Goal: Find specific page/section: Find specific page/section

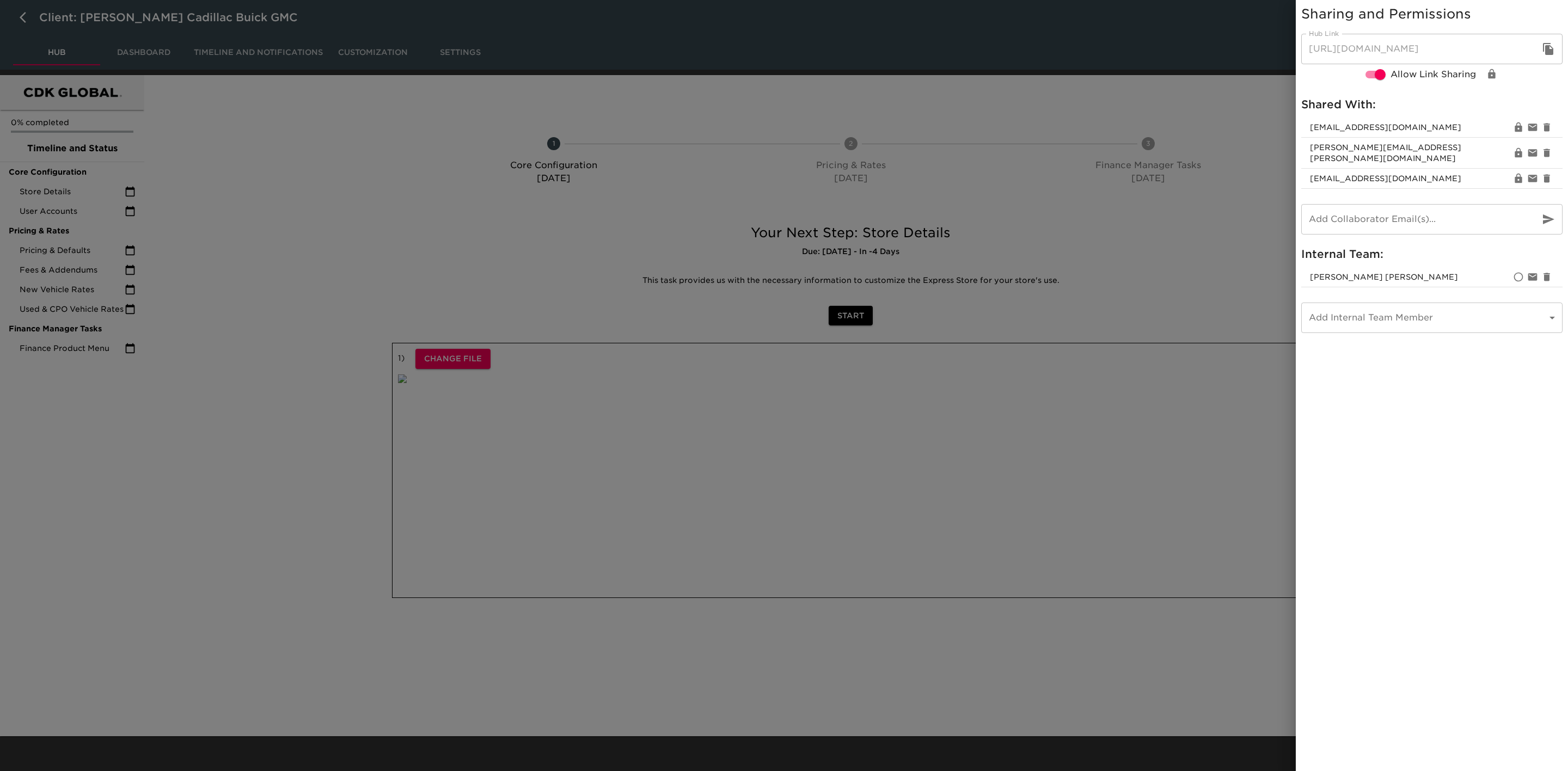
click at [335, 223] on div at bounding box center [784, 385] width 1568 height 771
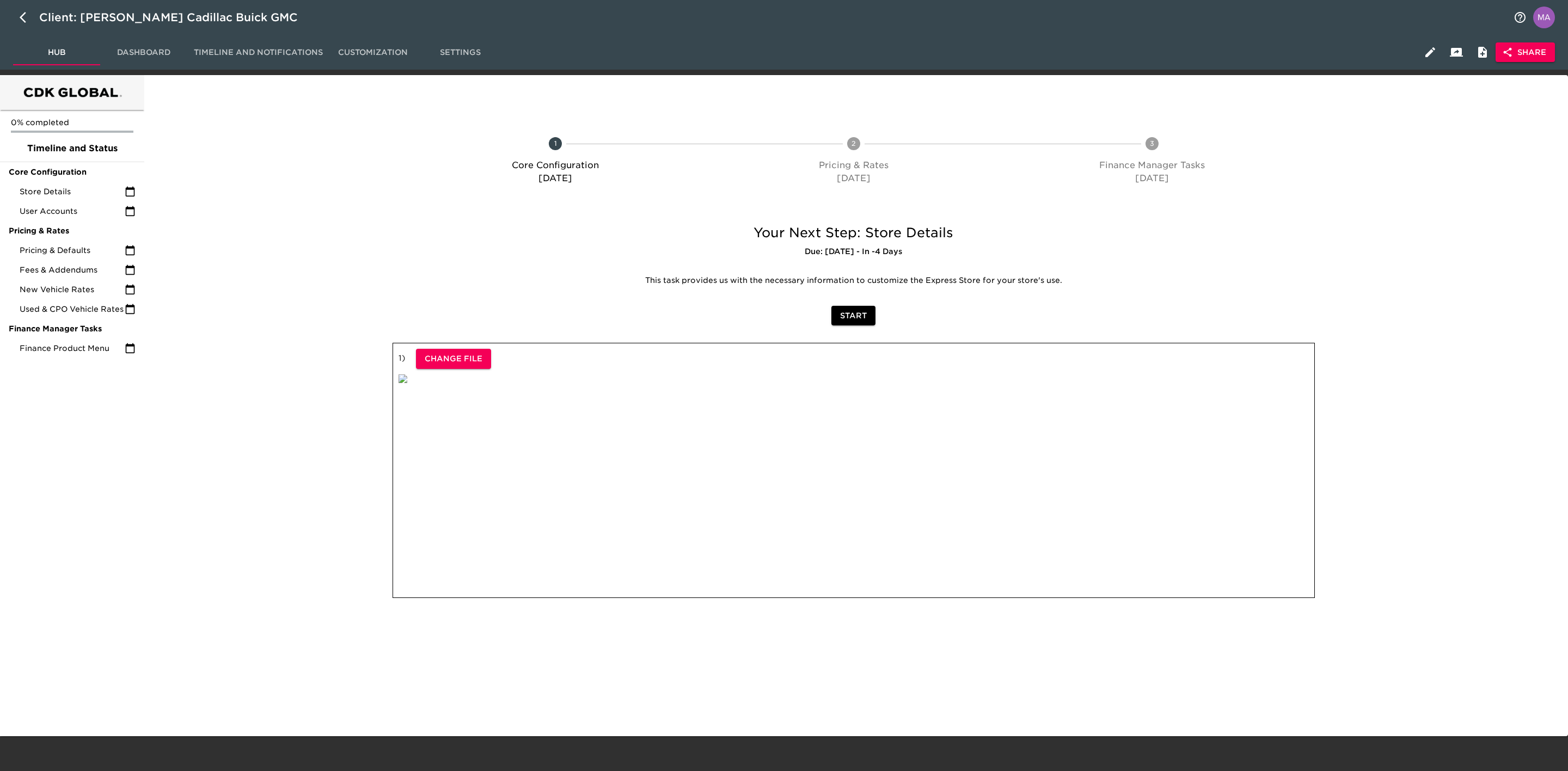
click at [306, 242] on div at bounding box center [264, 273] width 236 height 119
click at [71, 190] on span "Store Details" at bounding box center [72, 192] width 105 height 11
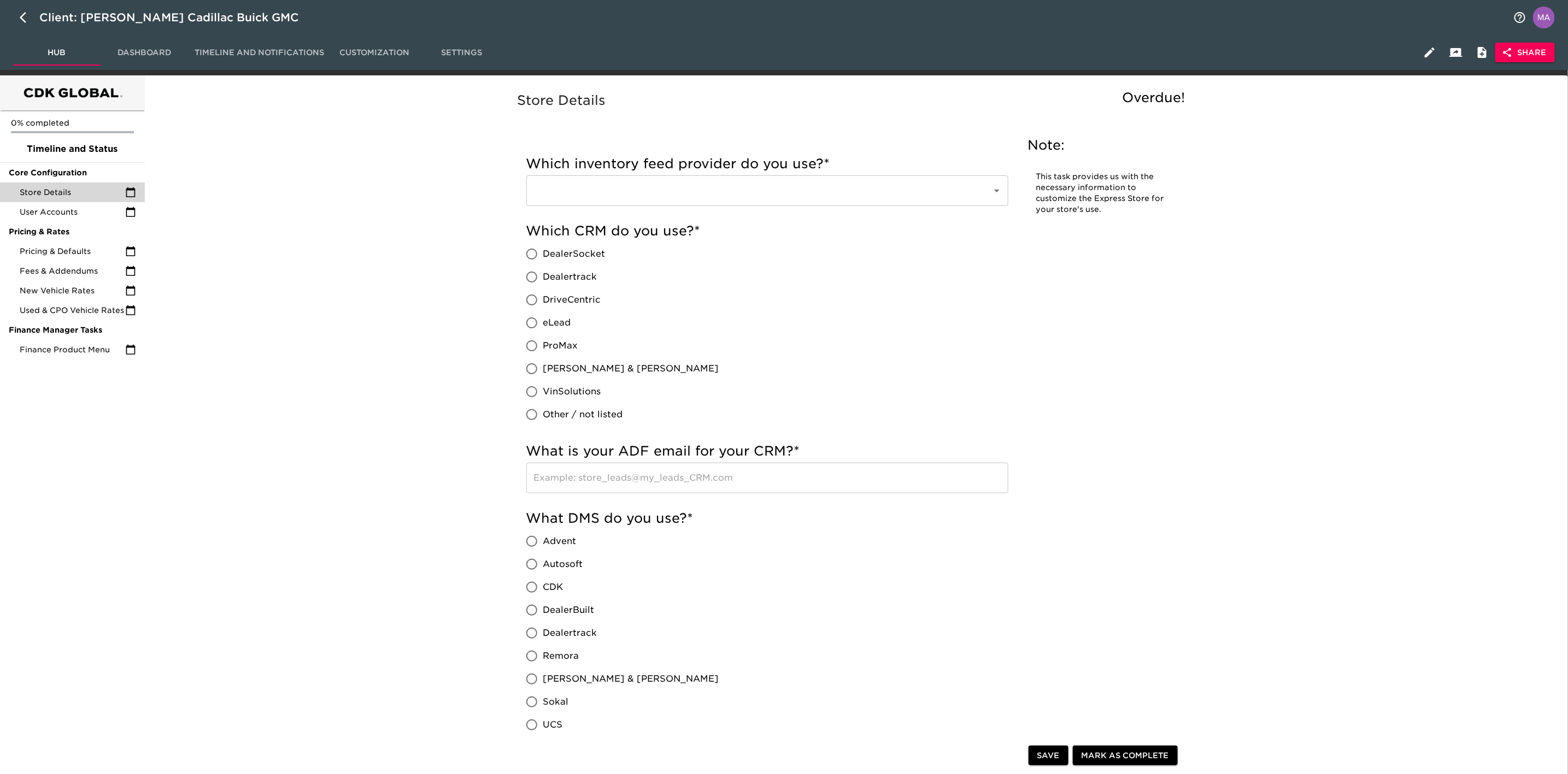
click at [1024, 135] on div "Note: This task provides us with the necessary information to customize the Exp…" at bounding box center [1102, 181] width 165 height 106
drag, startPoint x: 1020, startPoint y: 142, endPoint x: 1025, endPoint y: 155, distance: 13.9
click at [1025, 155] on div "Note: This task provides us with the necessary information to customize the Exp…" at bounding box center [1102, 181] width 165 height 106
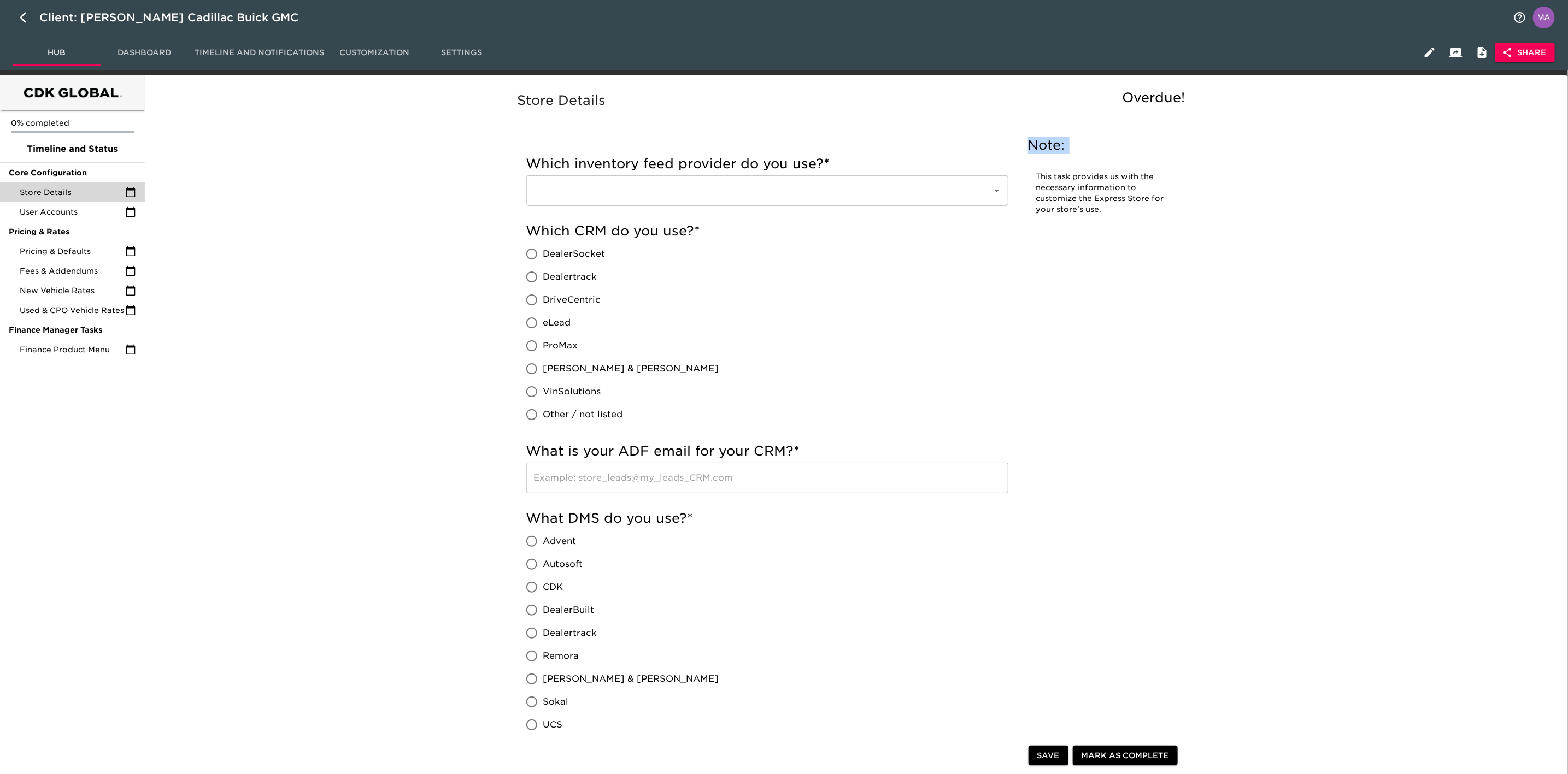
click at [1030, 144] on h5 "Note:" at bounding box center [1102, 145] width 148 height 18
drag, startPoint x: 1028, startPoint y: 146, endPoint x: 1066, endPoint y: 187, distance: 55.9
click at [1066, 187] on div "Note: This task provides us with the necessary information to customize the Exp…" at bounding box center [1102, 181] width 165 height 106
click at [1109, 206] on p "This task provides us with the necessary information to customize the Express S…" at bounding box center [1102, 194] width 131 height 44
drag, startPoint x: 1107, startPoint y: 206, endPoint x: 1025, endPoint y: 146, distance: 101.6
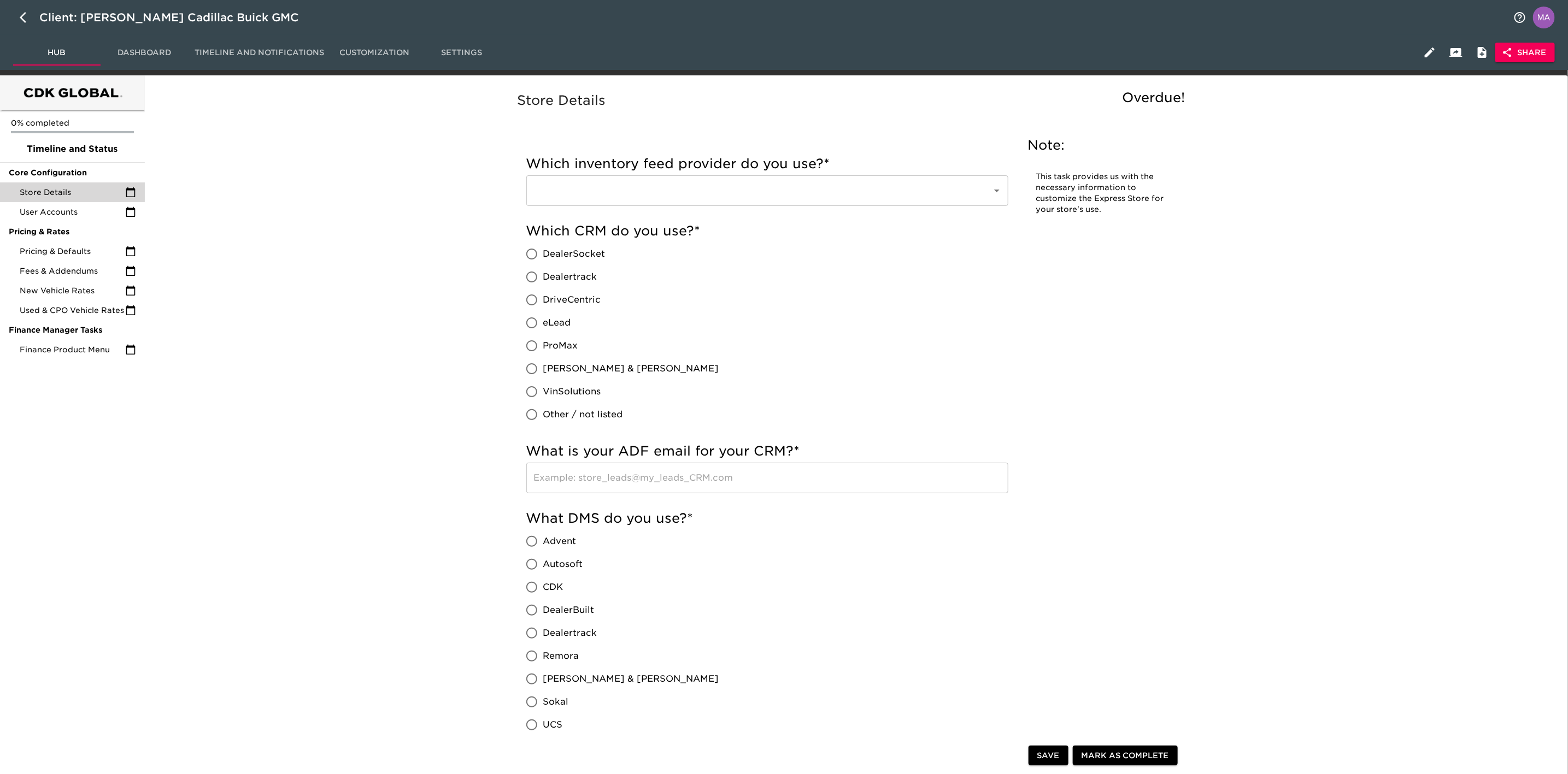
click at [1025, 146] on div "Note: This task provides us with the necessary information to customize the Exp…" at bounding box center [1102, 181] width 165 height 106
click at [533, 317] on input "eLead" at bounding box center [532, 323] width 23 height 23
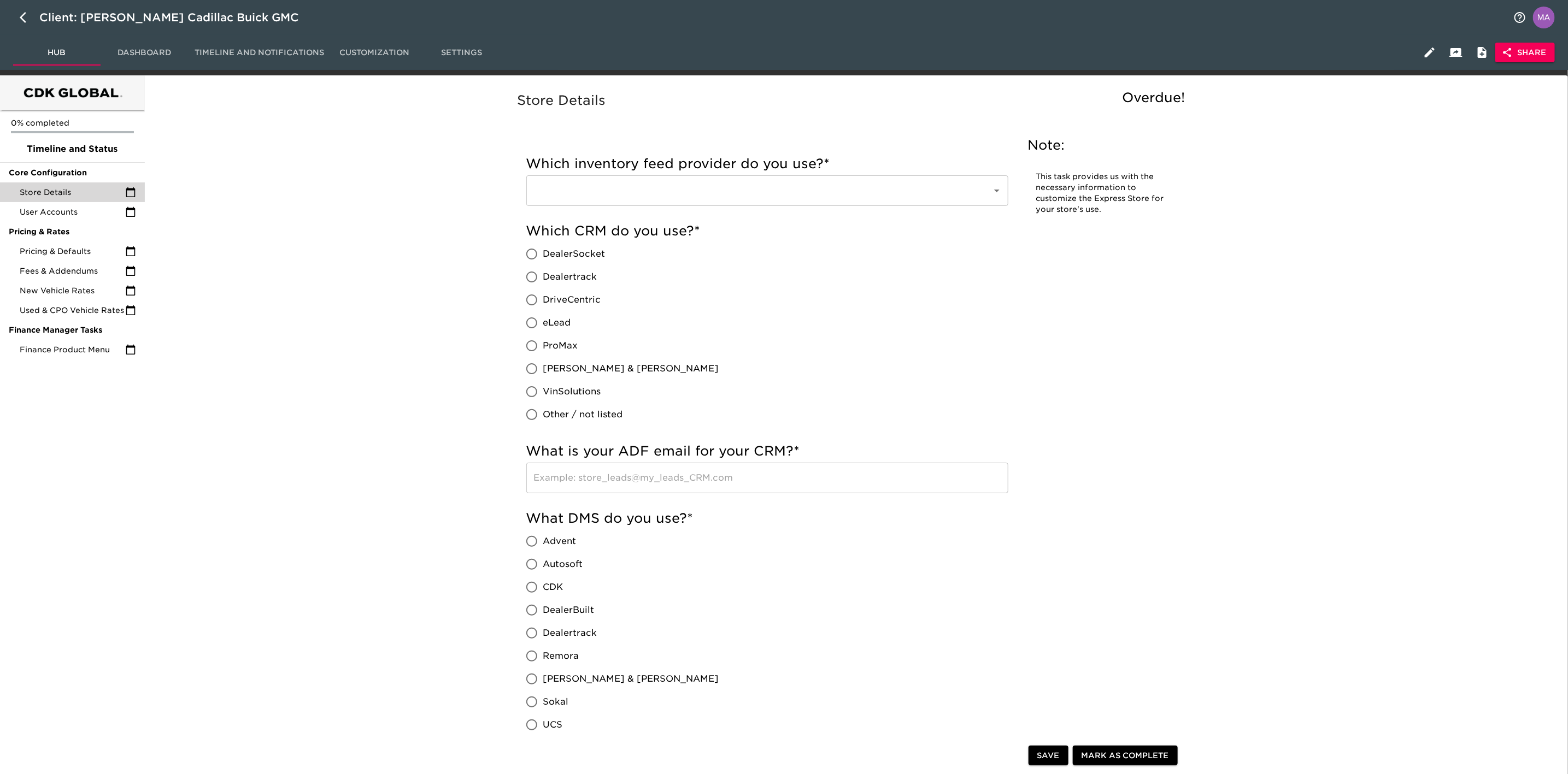
radio input "true"
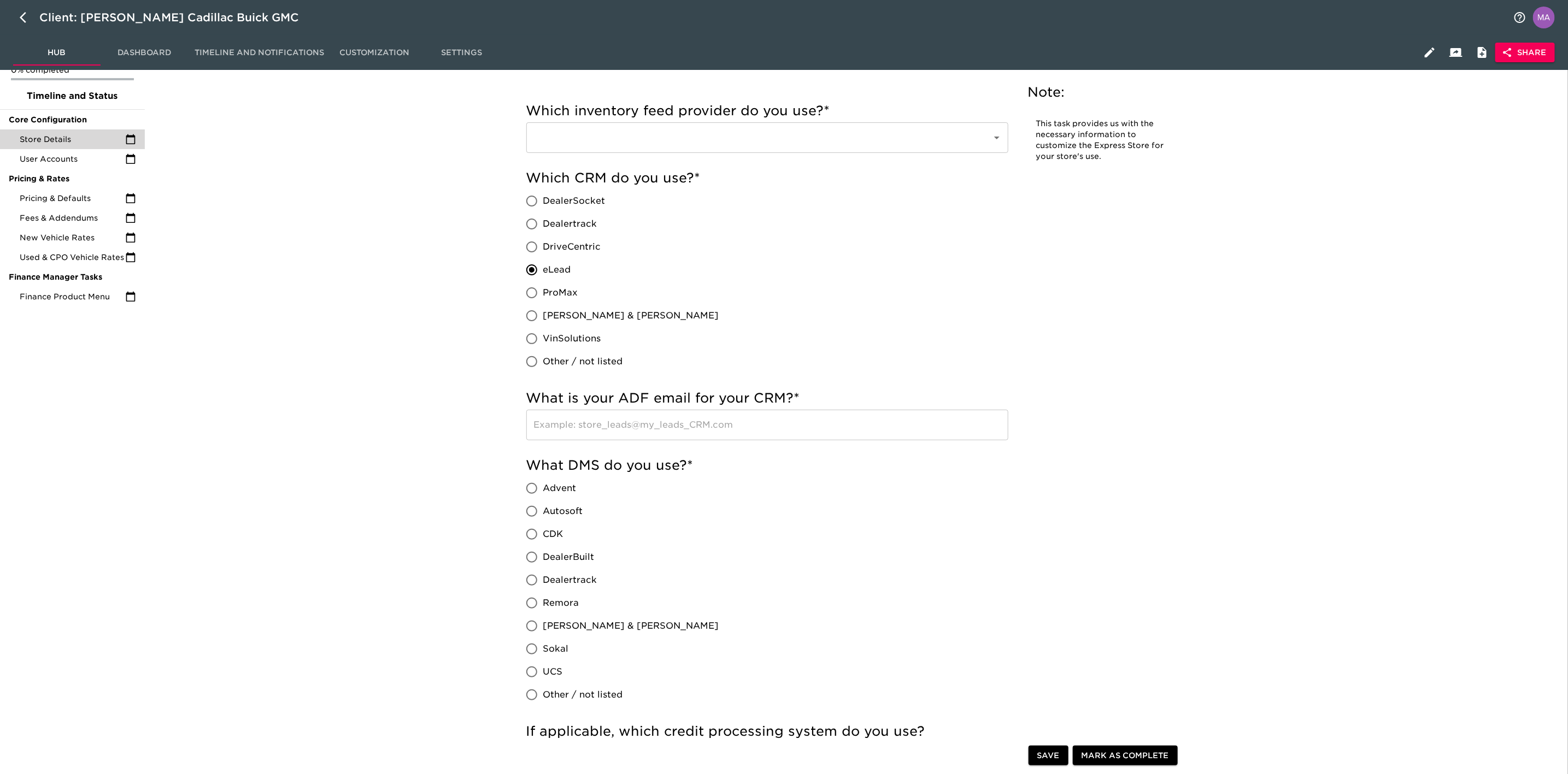
scroll to position [82, 0]
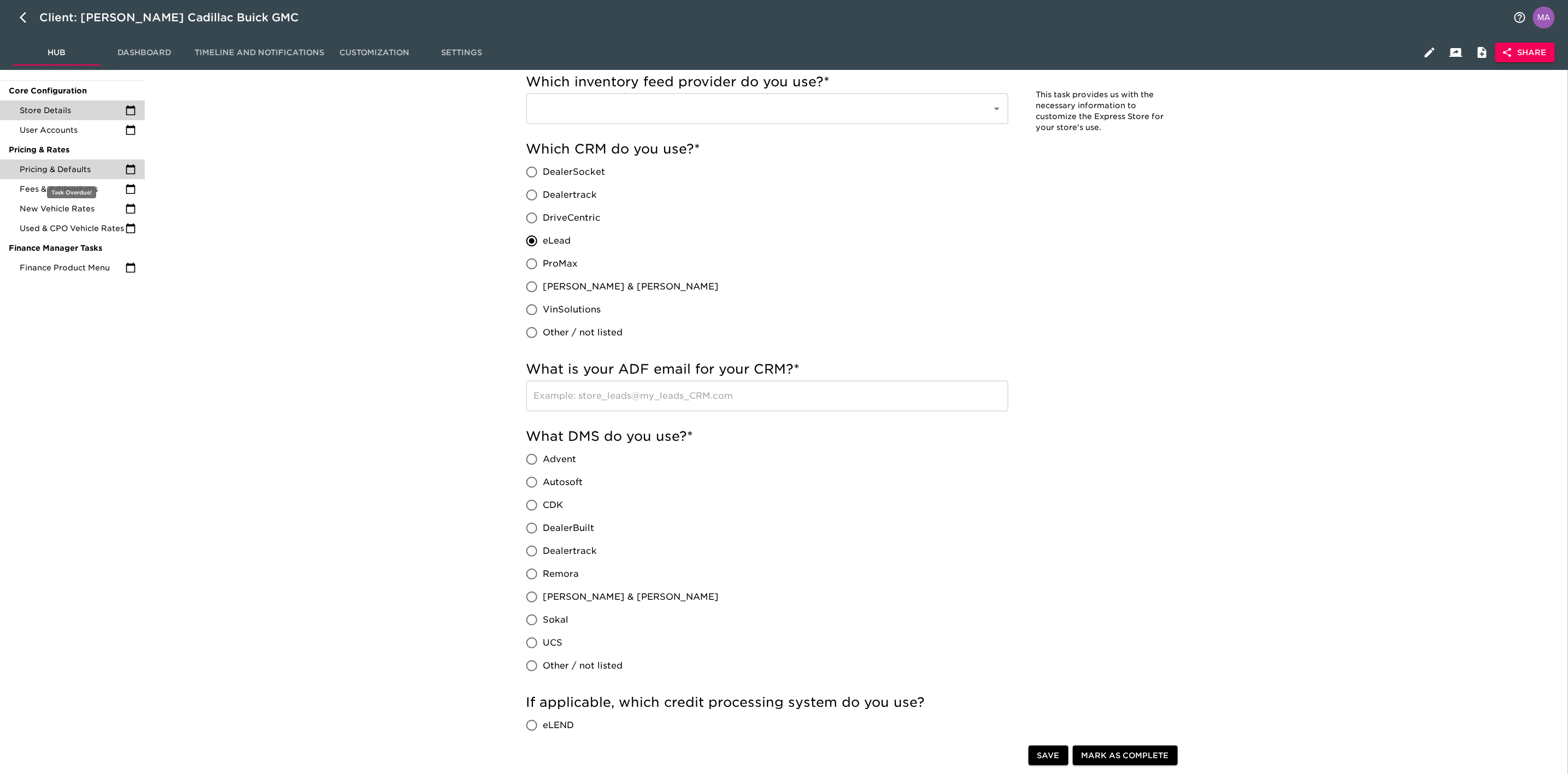
click at [92, 168] on span "Pricing & Defaults" at bounding box center [72, 169] width 106 height 11
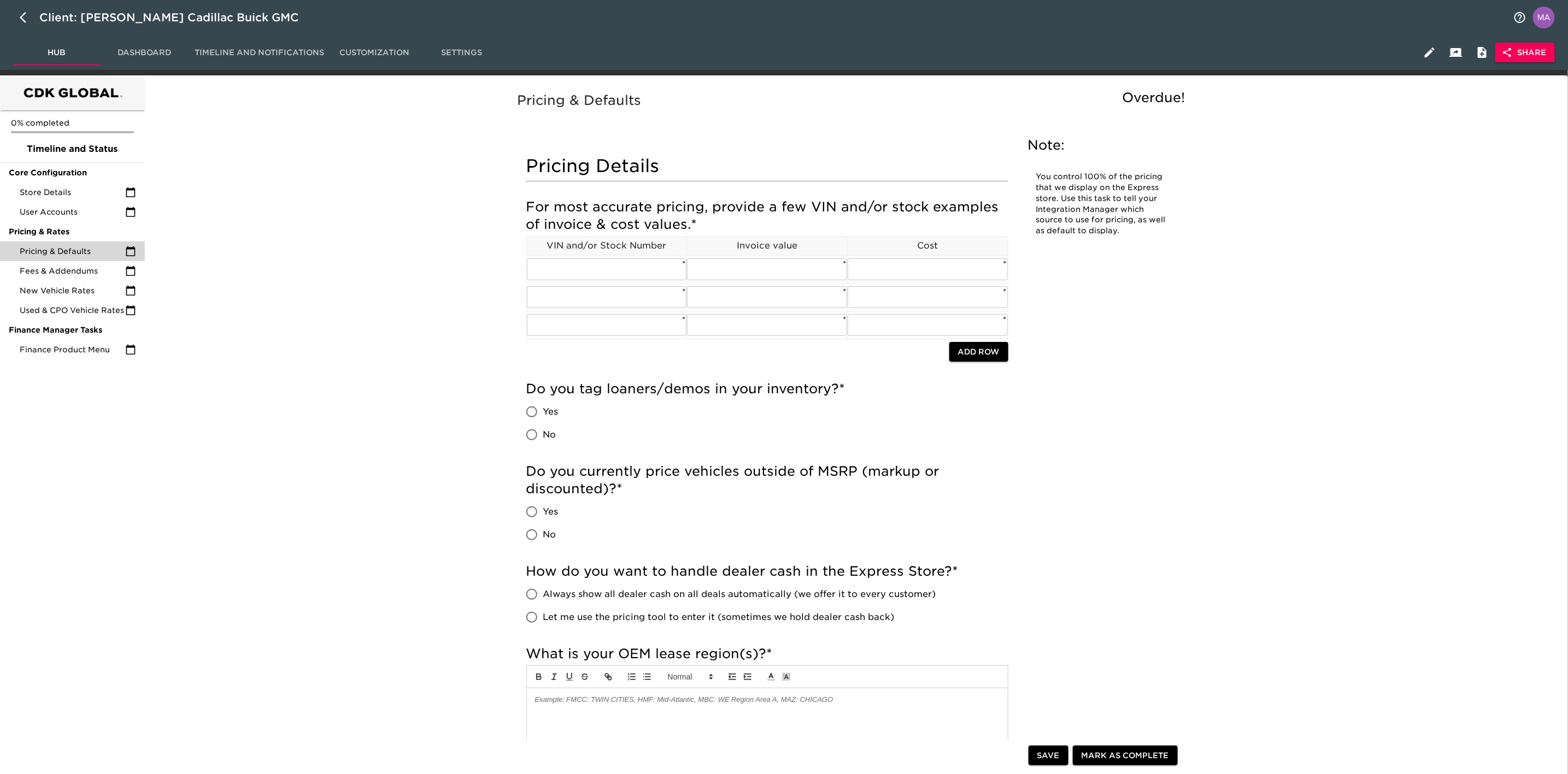
click at [48, 189] on span "Store Details" at bounding box center [72, 192] width 106 height 11
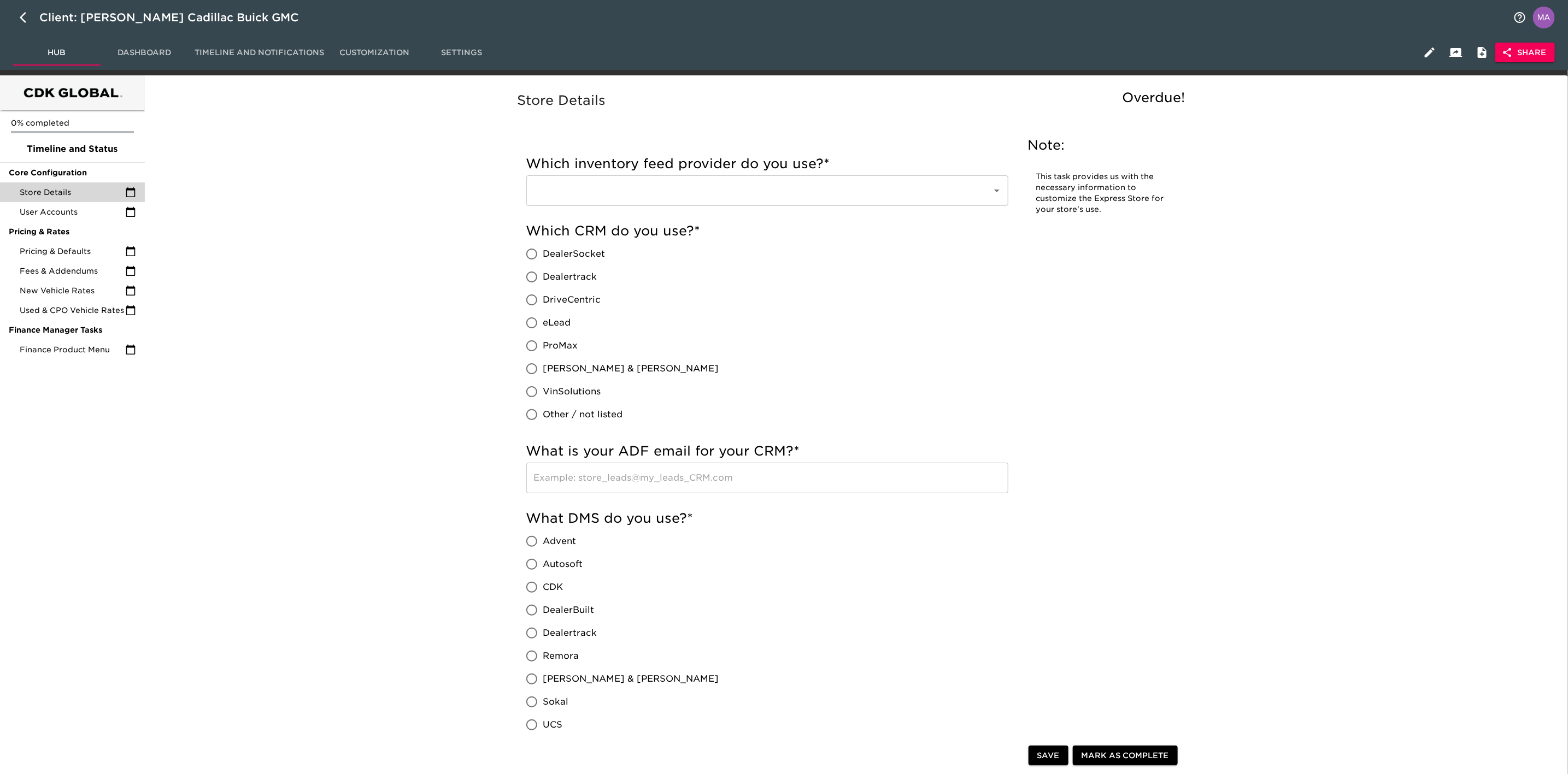
drag, startPoint x: 375, startPoint y: 552, endPoint x: 338, endPoint y: 574, distance: 43.0
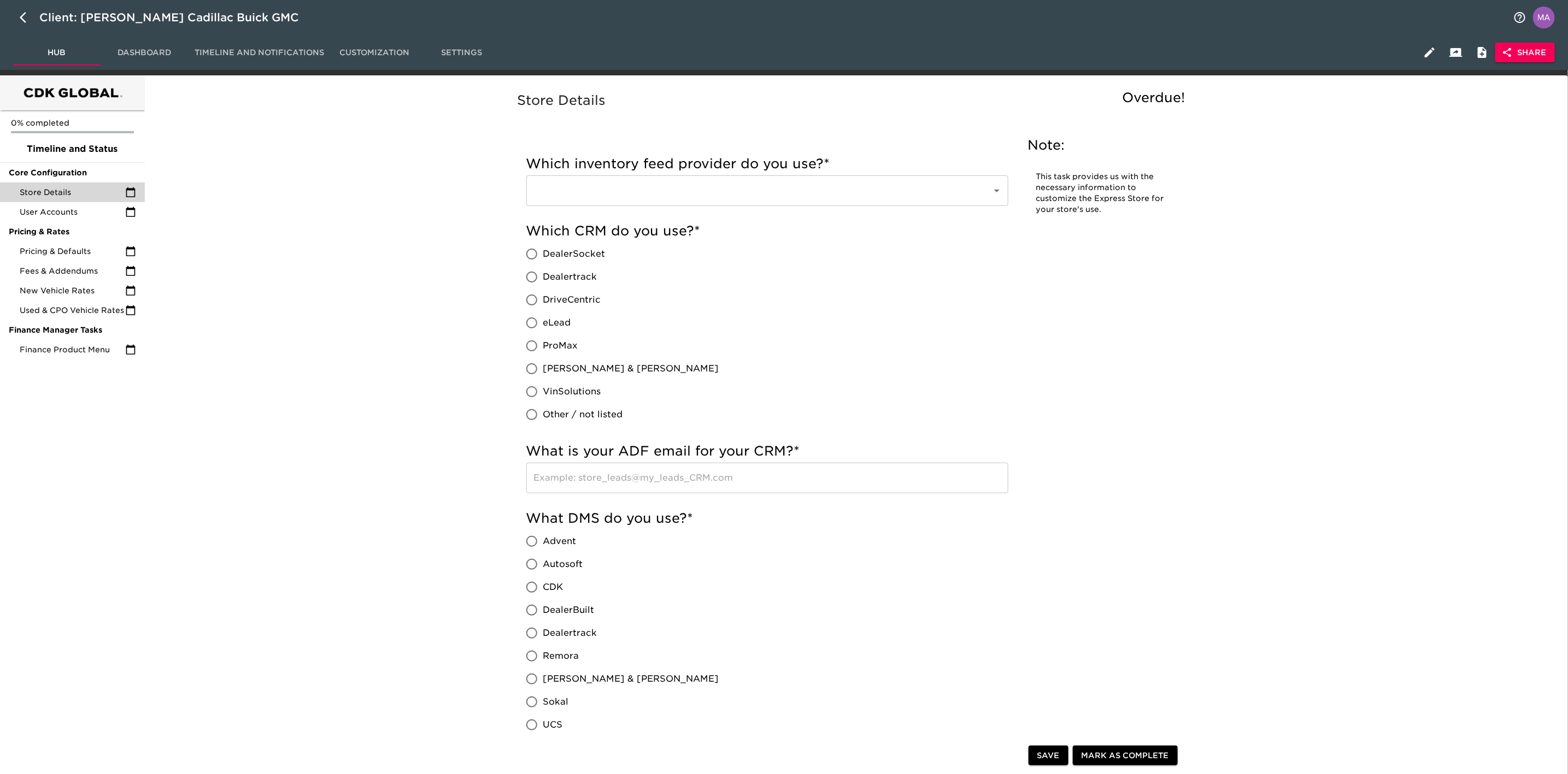
click at [65, 348] on span "Finance Product Menu" at bounding box center [72, 350] width 106 height 11
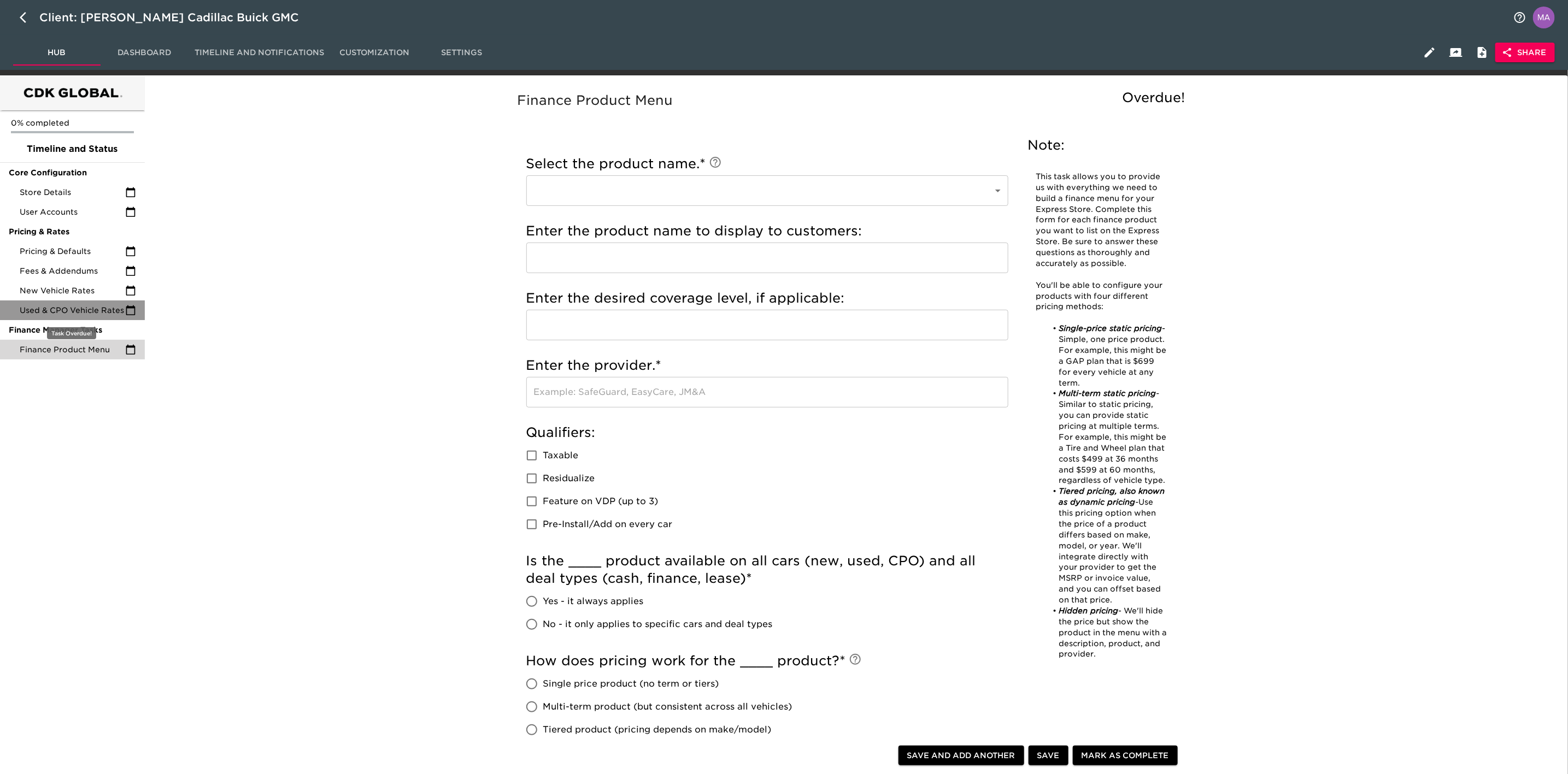
click at [75, 316] on div "Used & CPO Vehicle Rates" at bounding box center [72, 310] width 145 height 20
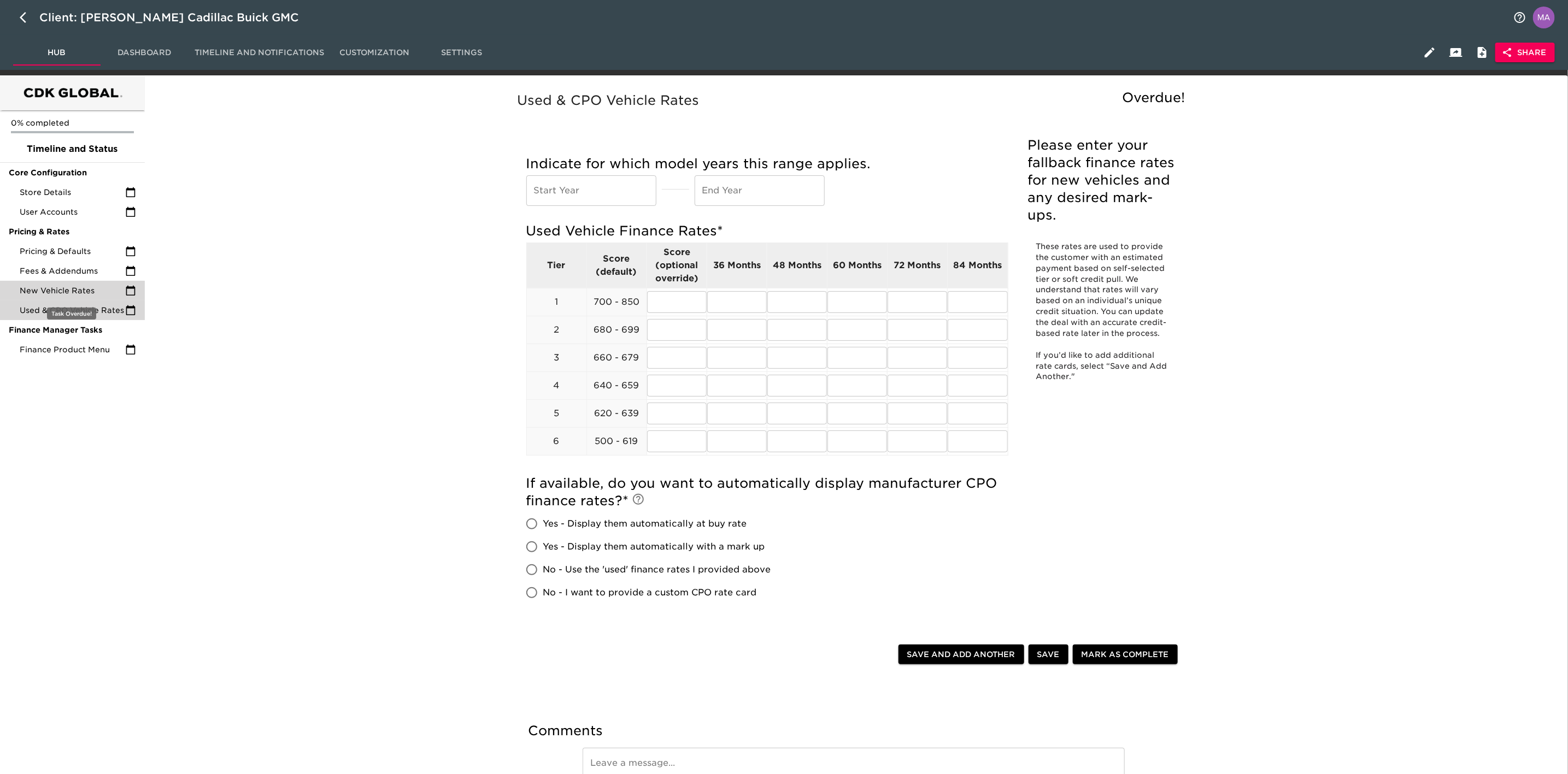
click at [87, 296] on div "New Vehicle Rates" at bounding box center [72, 291] width 145 height 20
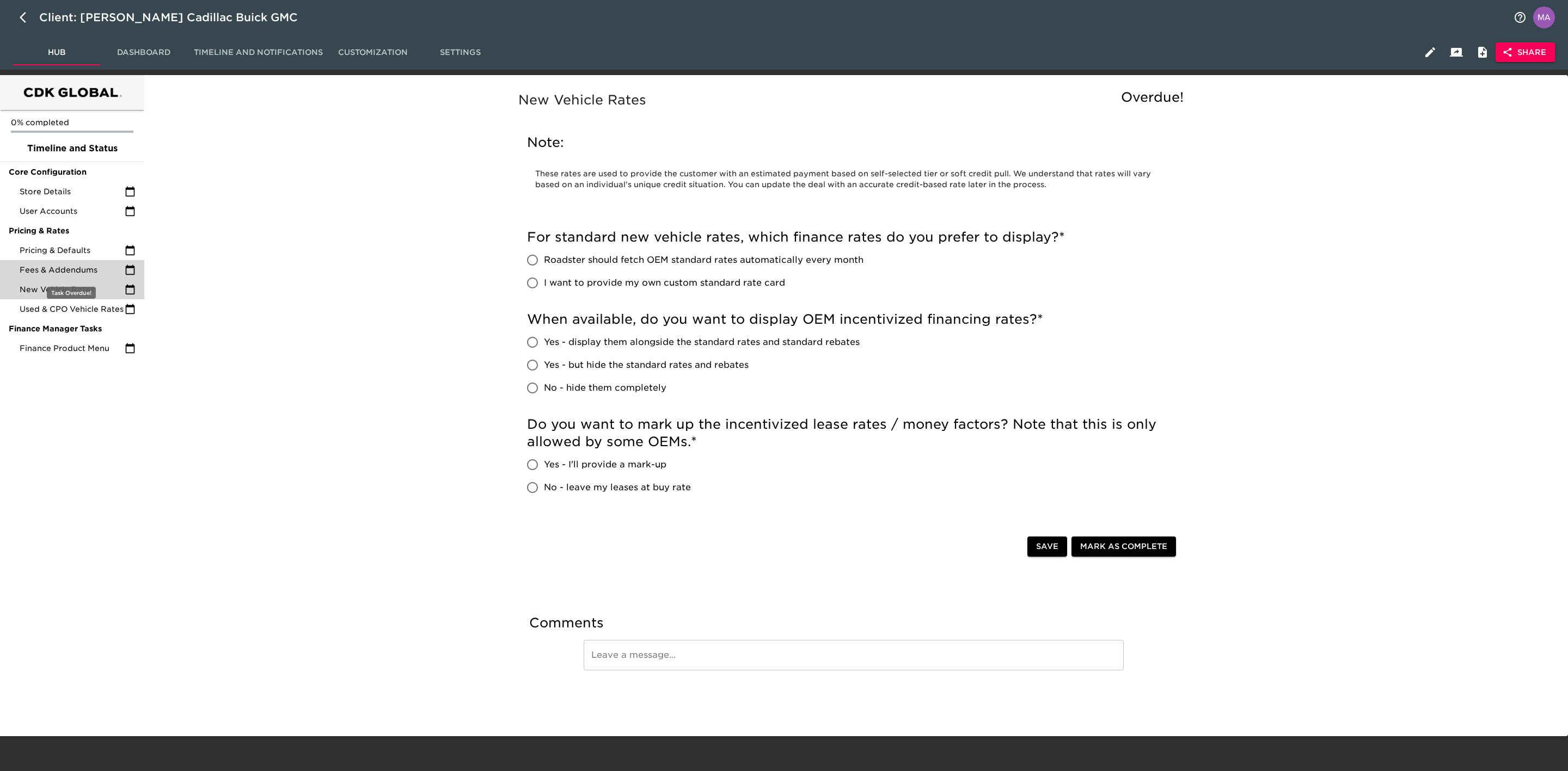
click at [87, 275] on div "Fees & Addendums" at bounding box center [72, 270] width 144 height 19
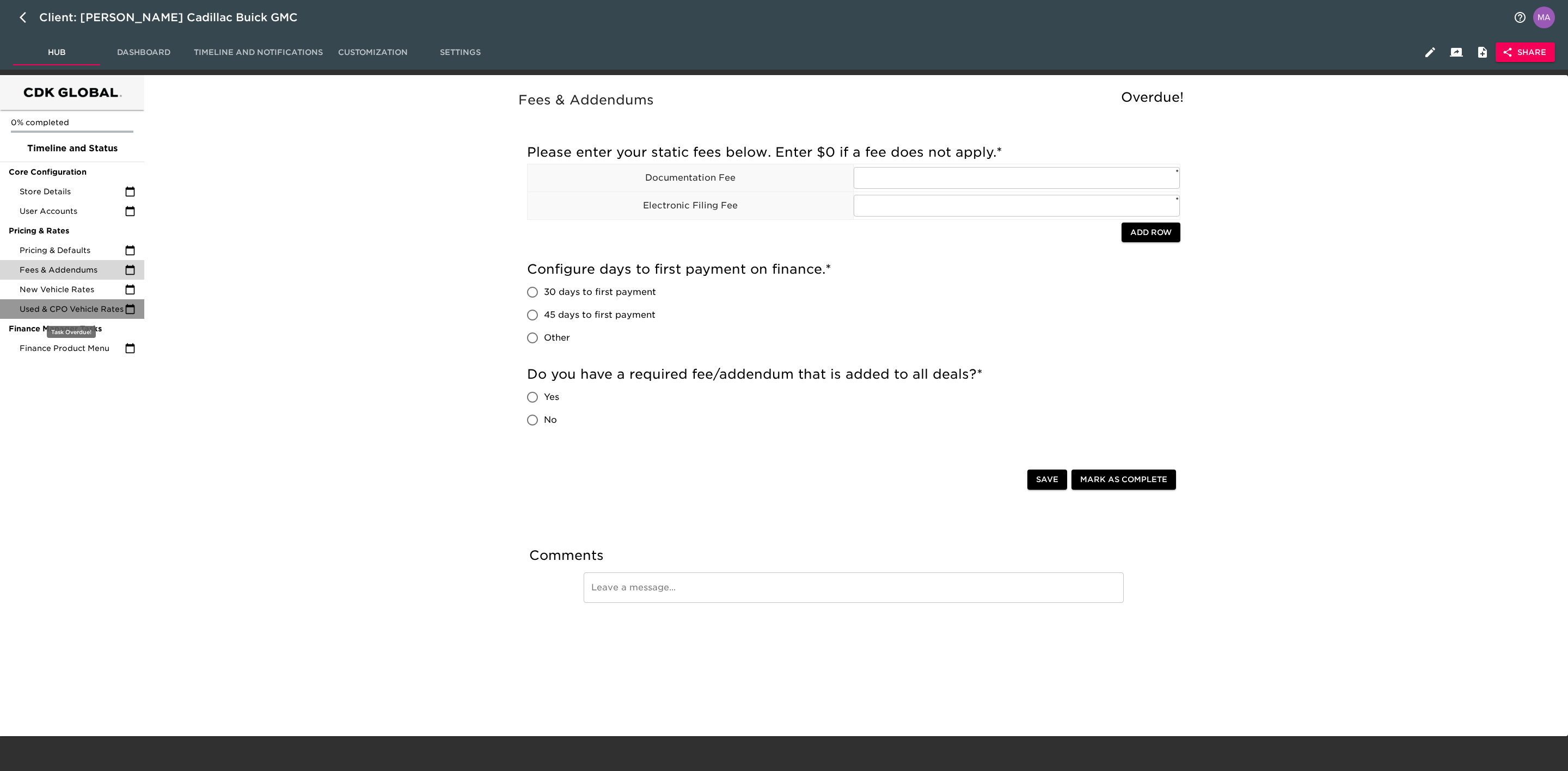
click at [91, 304] on span "Used & CPO Vehicle Rates" at bounding box center [72, 309] width 105 height 11
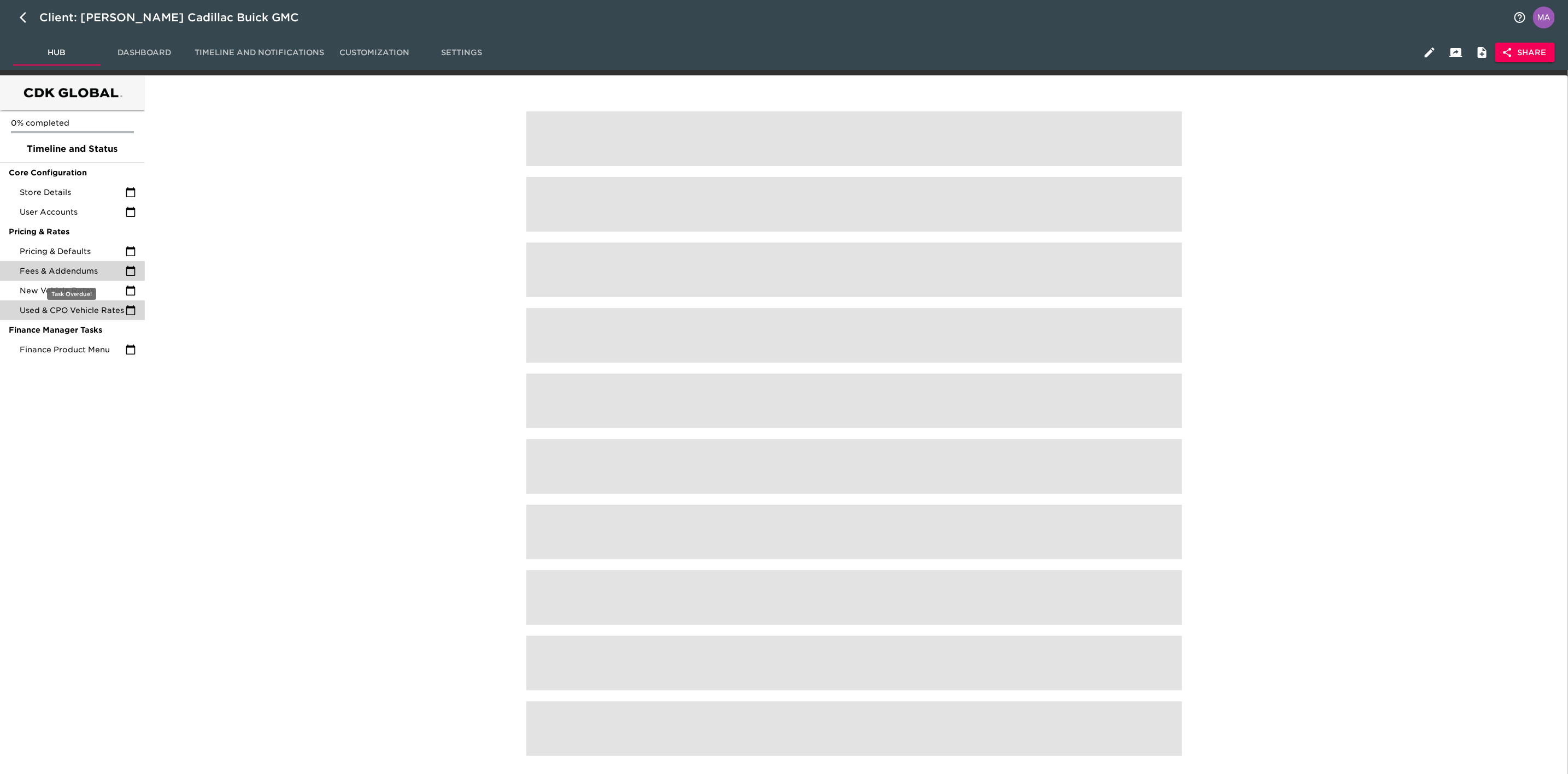
click at [99, 279] on div "Fees & Addendums" at bounding box center [72, 271] width 145 height 20
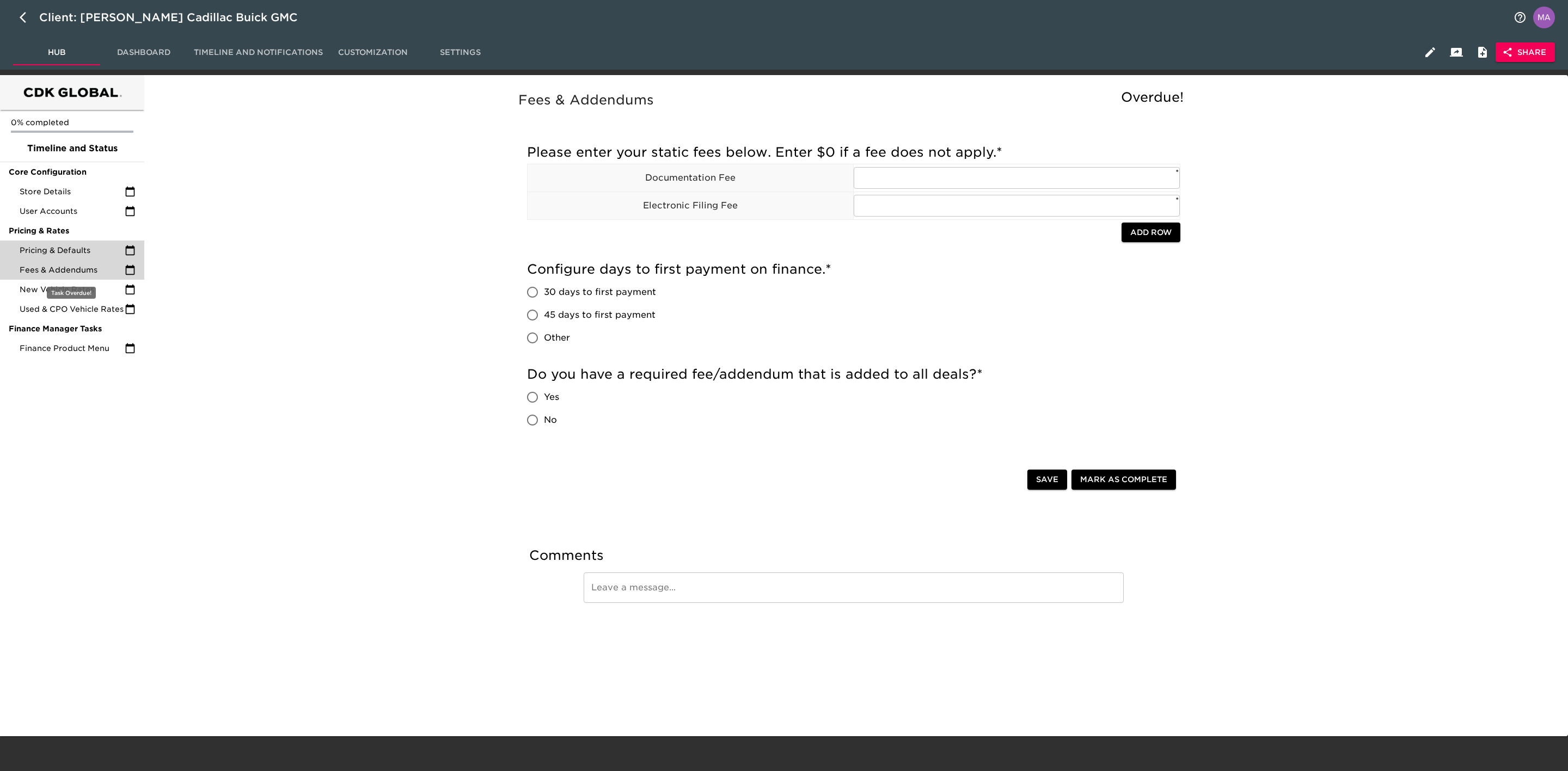
click at [96, 249] on span "Pricing & Defaults" at bounding box center [72, 250] width 105 height 11
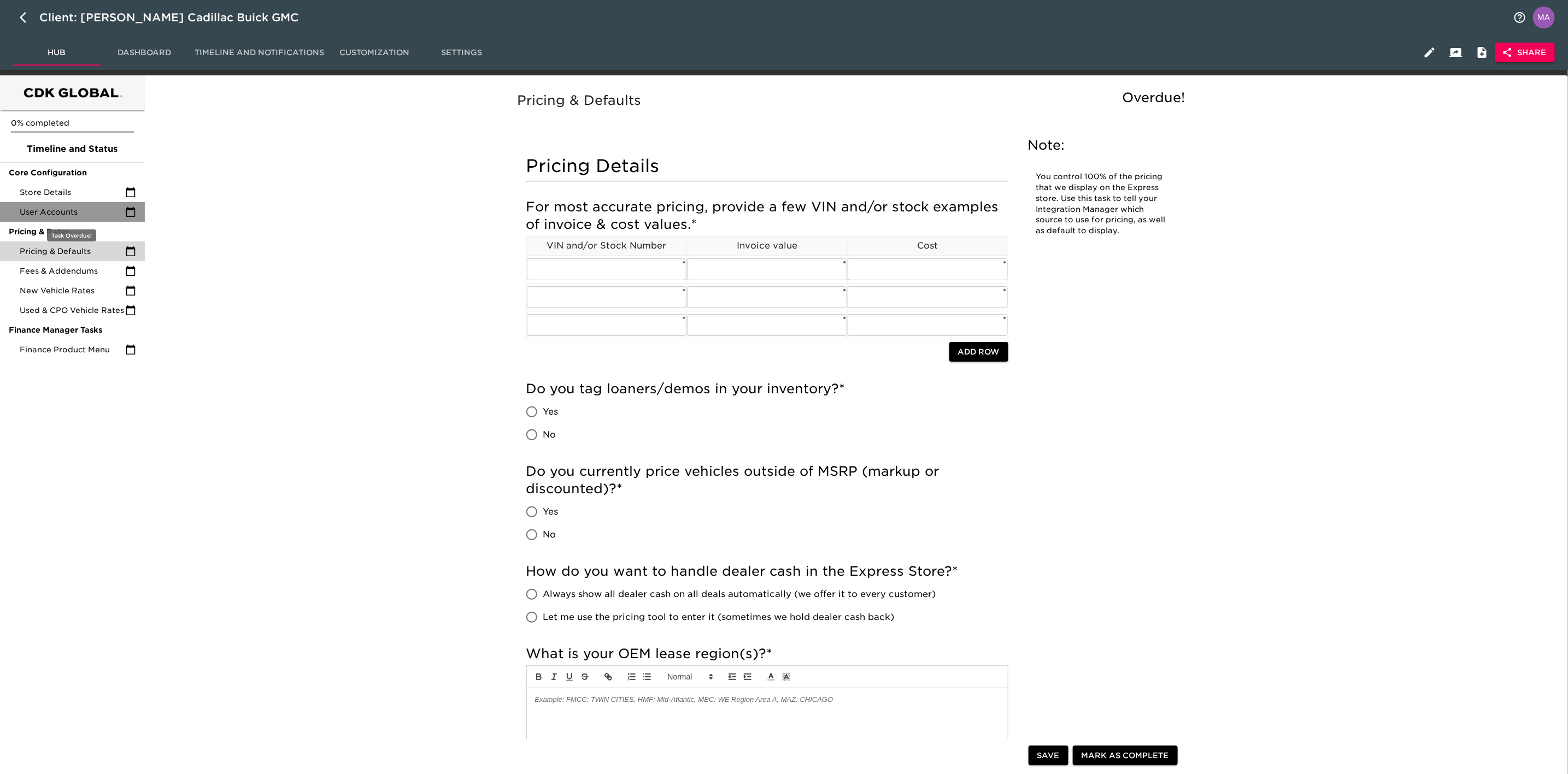
click at [106, 210] on span "User Accounts" at bounding box center [72, 212] width 106 height 11
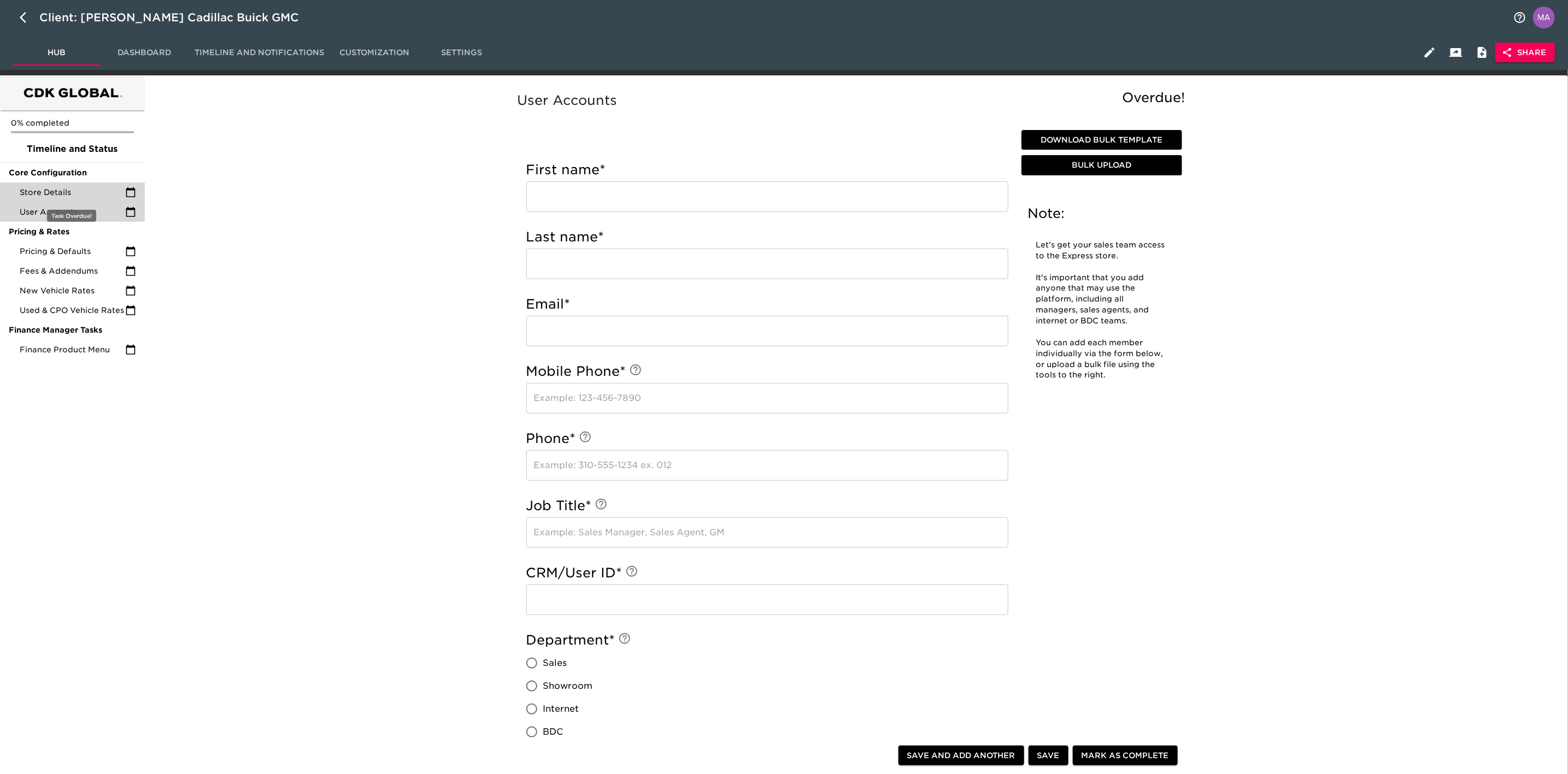
click at [98, 197] on span "Store Details" at bounding box center [72, 192] width 106 height 11
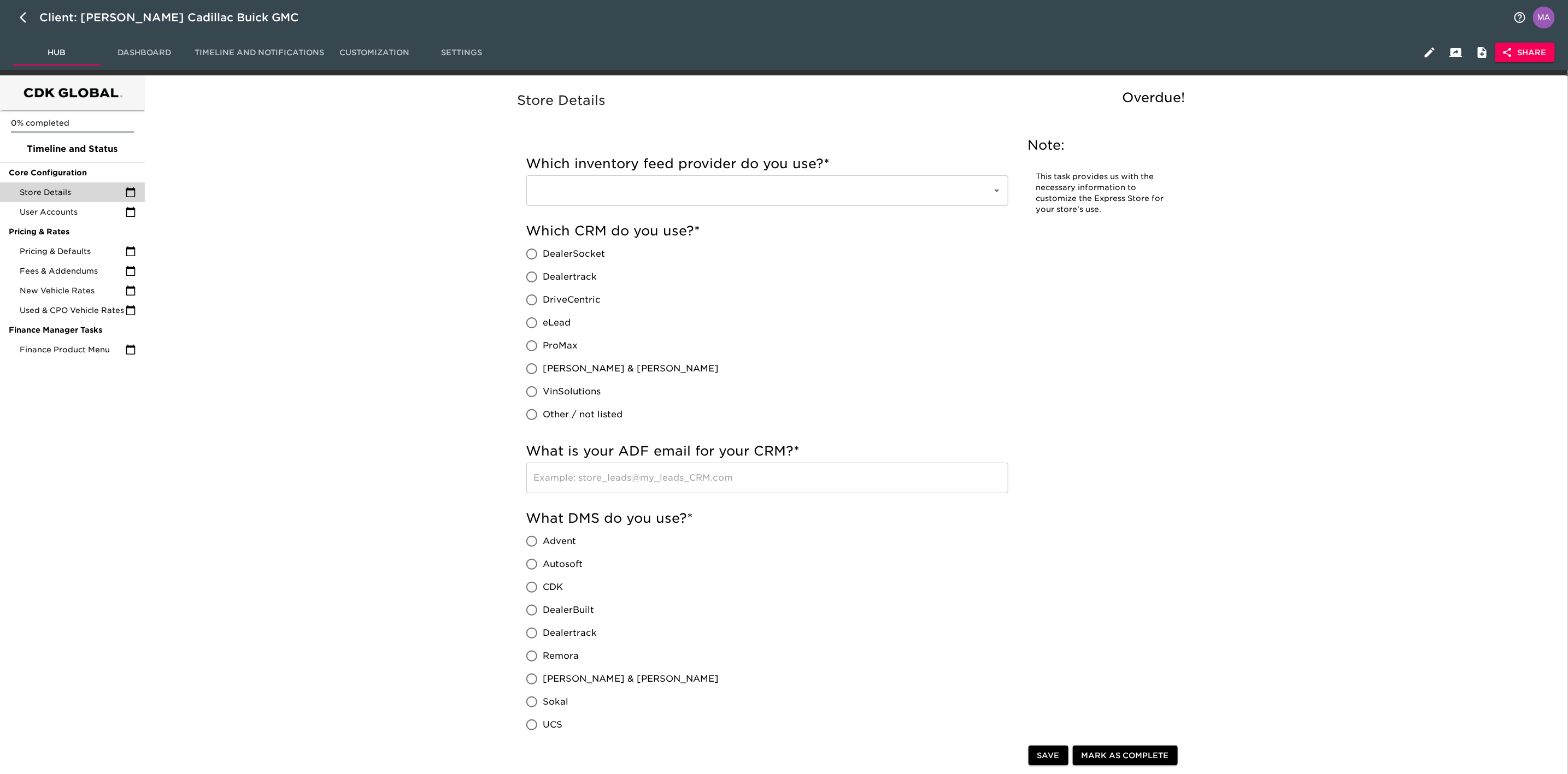
drag, startPoint x: 420, startPoint y: 156, endPoint x: 363, endPoint y: 169, distance: 58.5
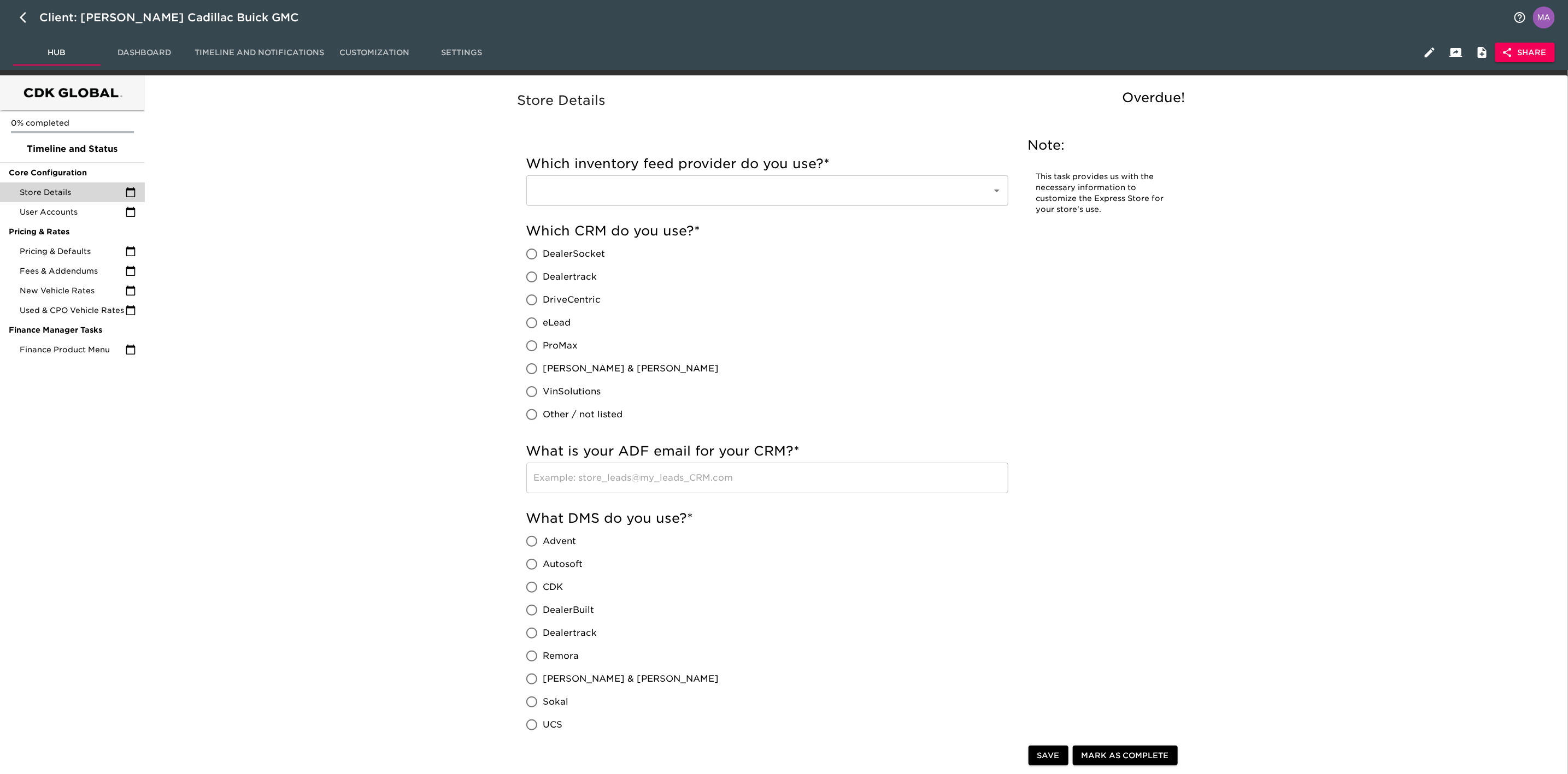
click at [93, 246] on span "Pricing & Defaults" at bounding box center [72, 251] width 106 height 11
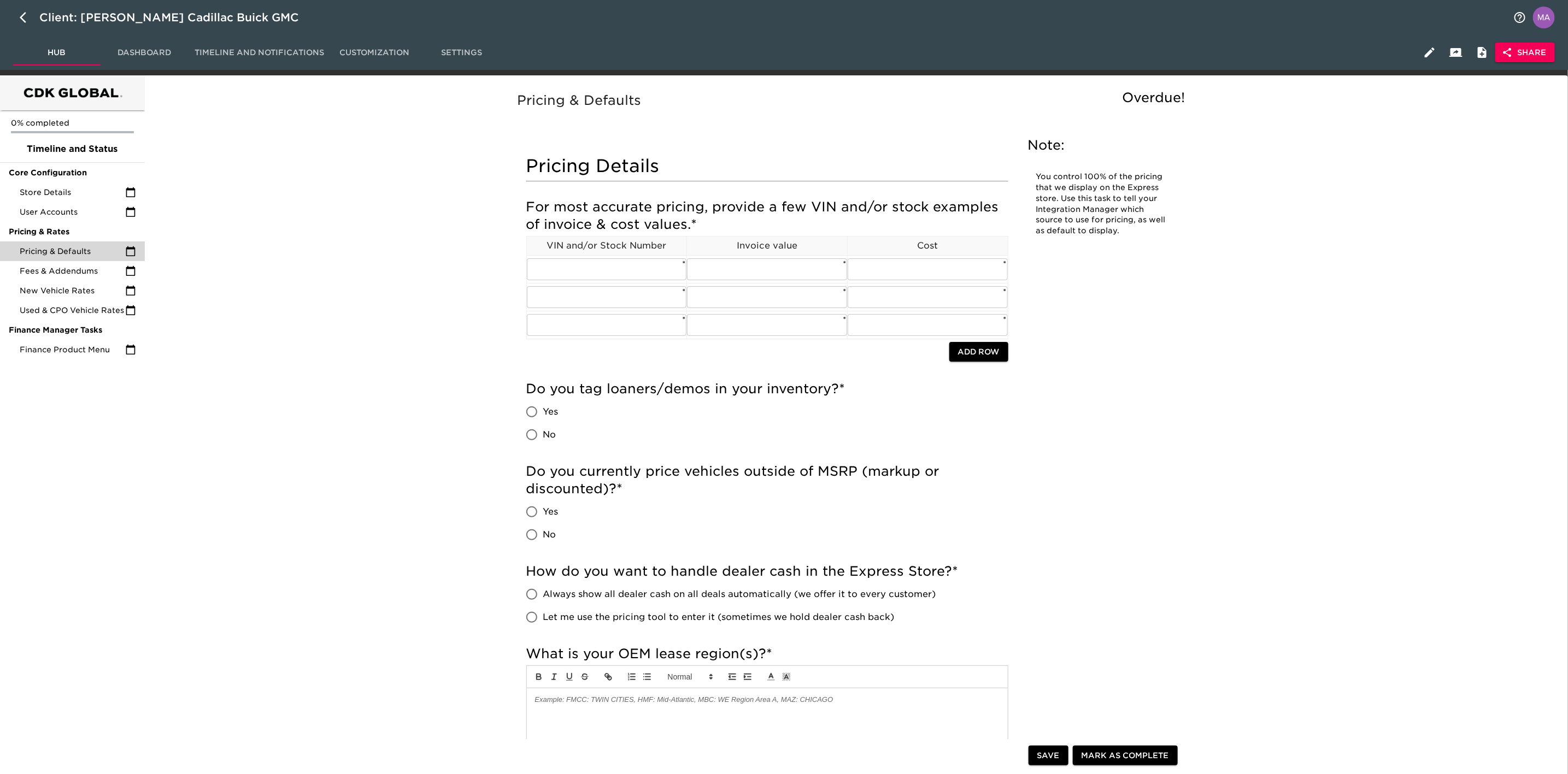
click at [920, 99] on h5 "Pricing & Defaults" at bounding box center [854, 100] width 673 height 18
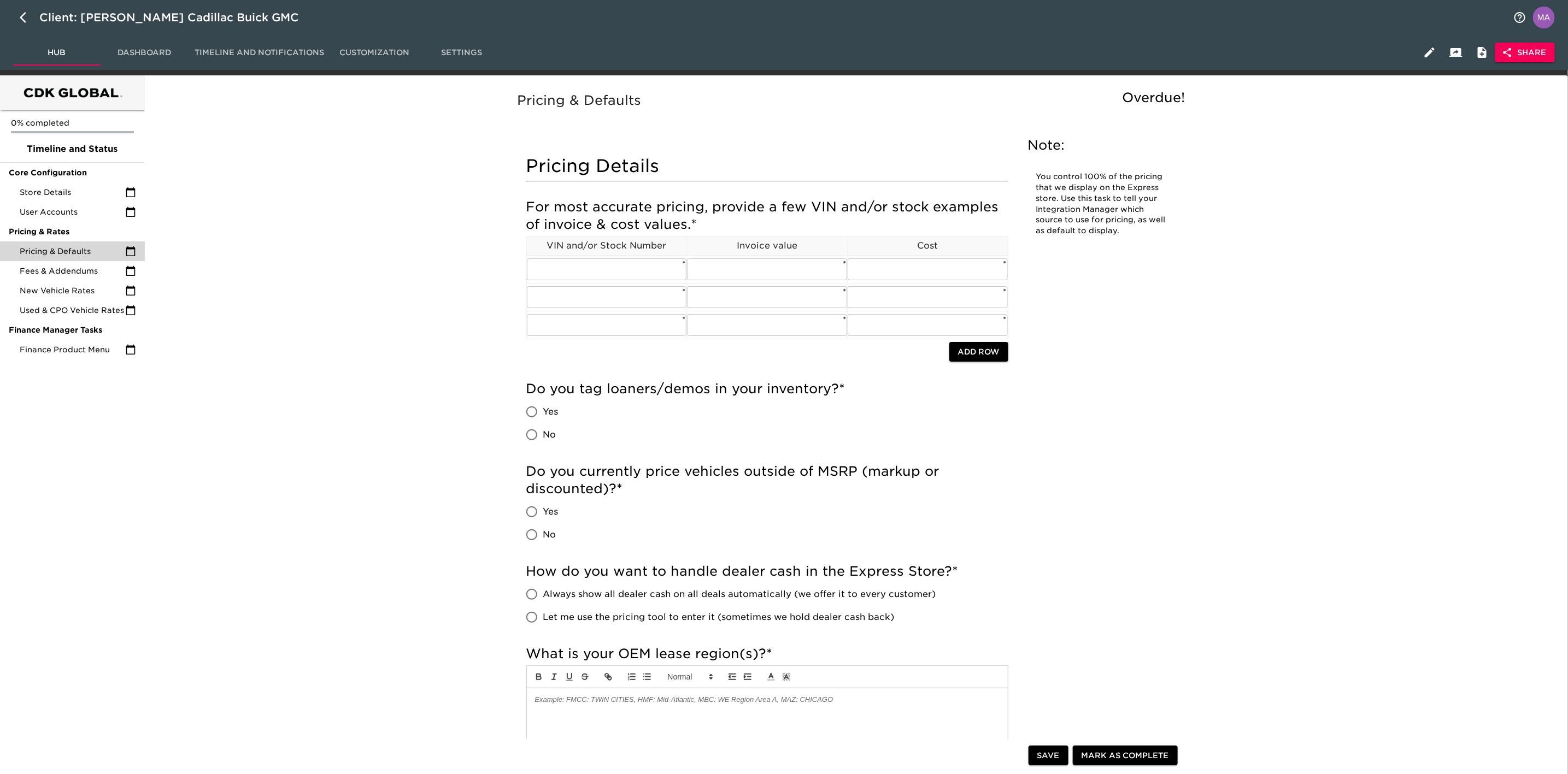
click at [65, 209] on span "User Accounts" at bounding box center [72, 212] width 106 height 11
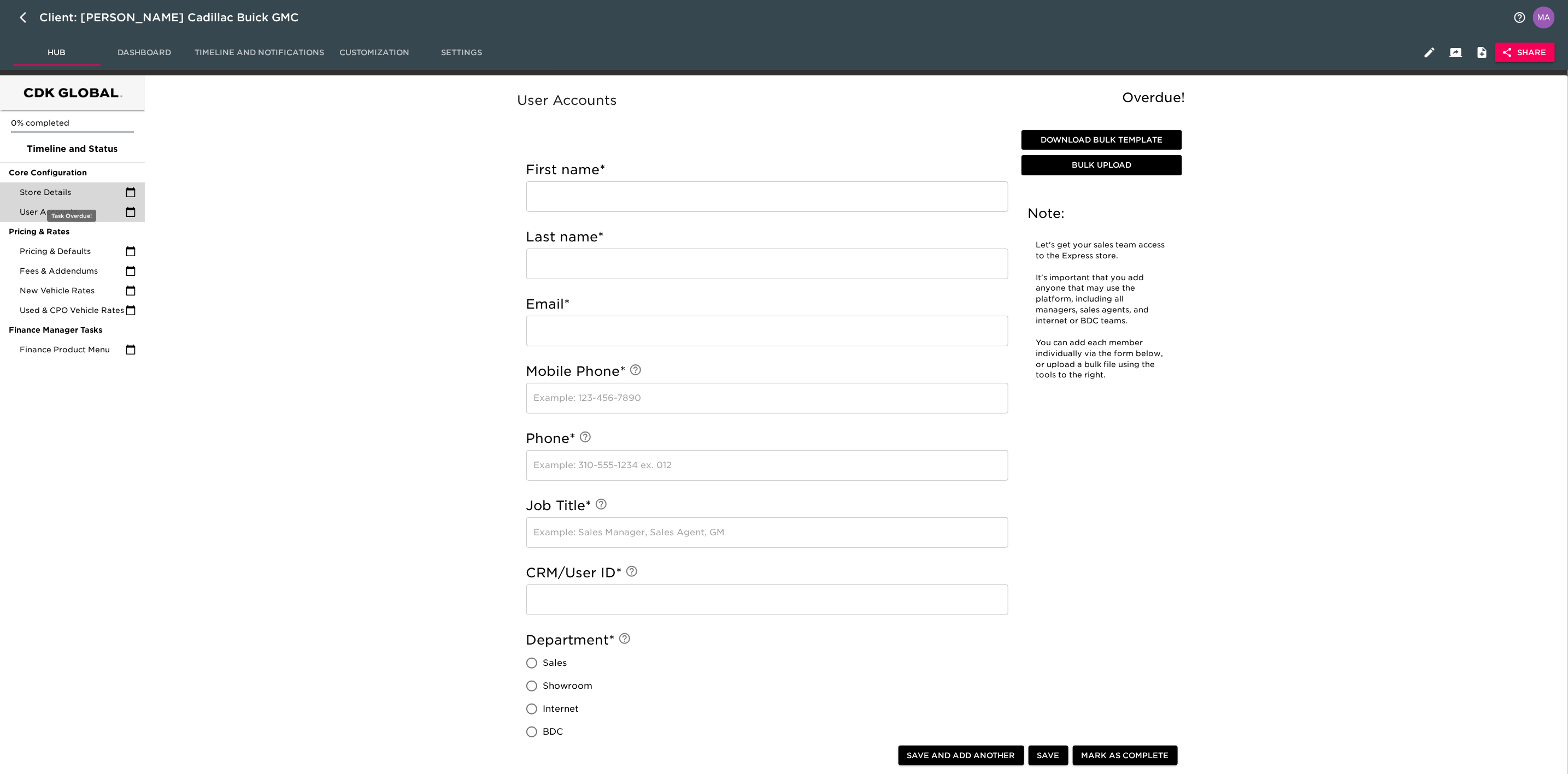
click at [74, 189] on span "Store Details" at bounding box center [72, 192] width 106 height 11
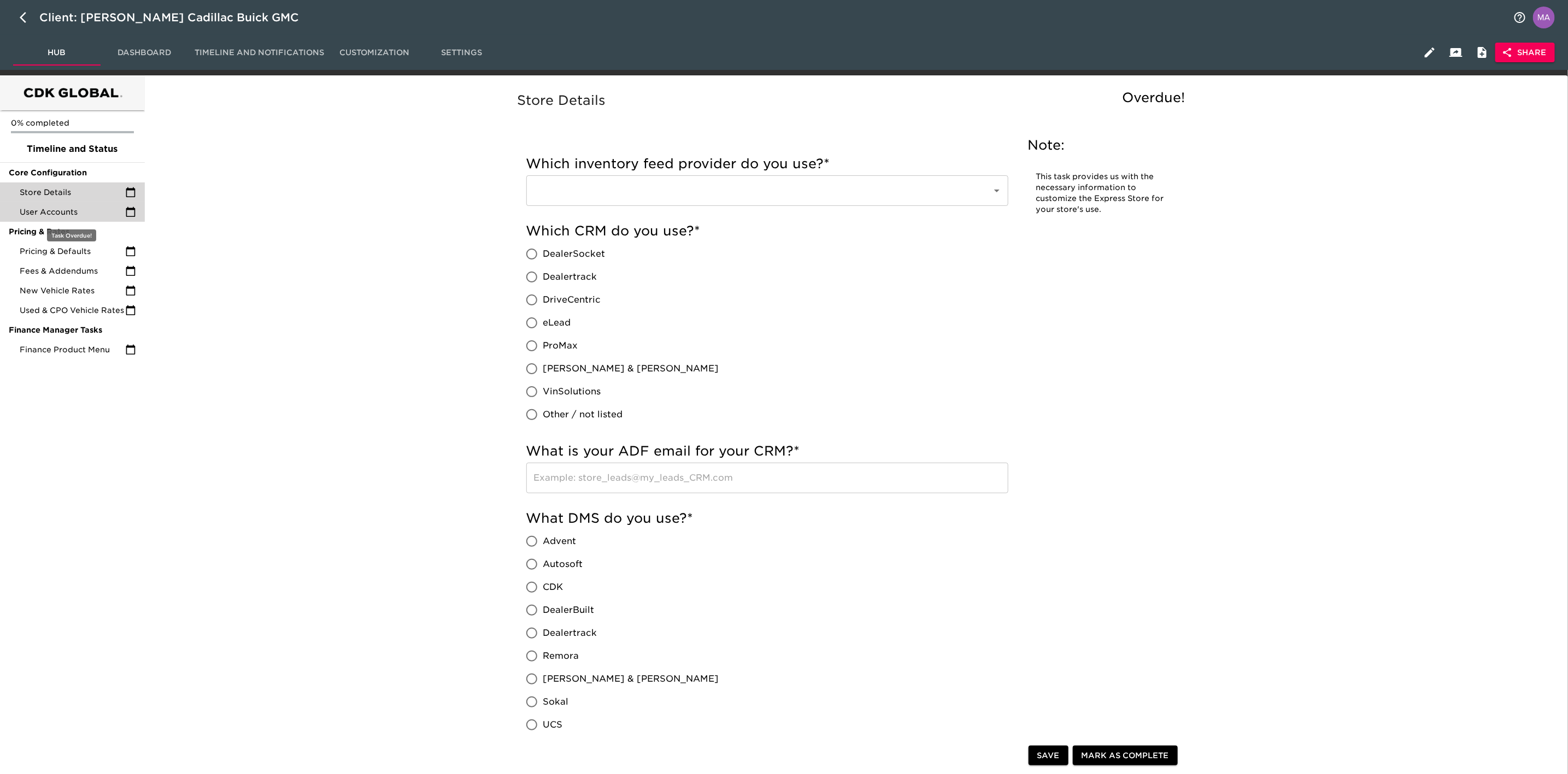
click at [86, 210] on span "User Accounts" at bounding box center [72, 212] width 106 height 11
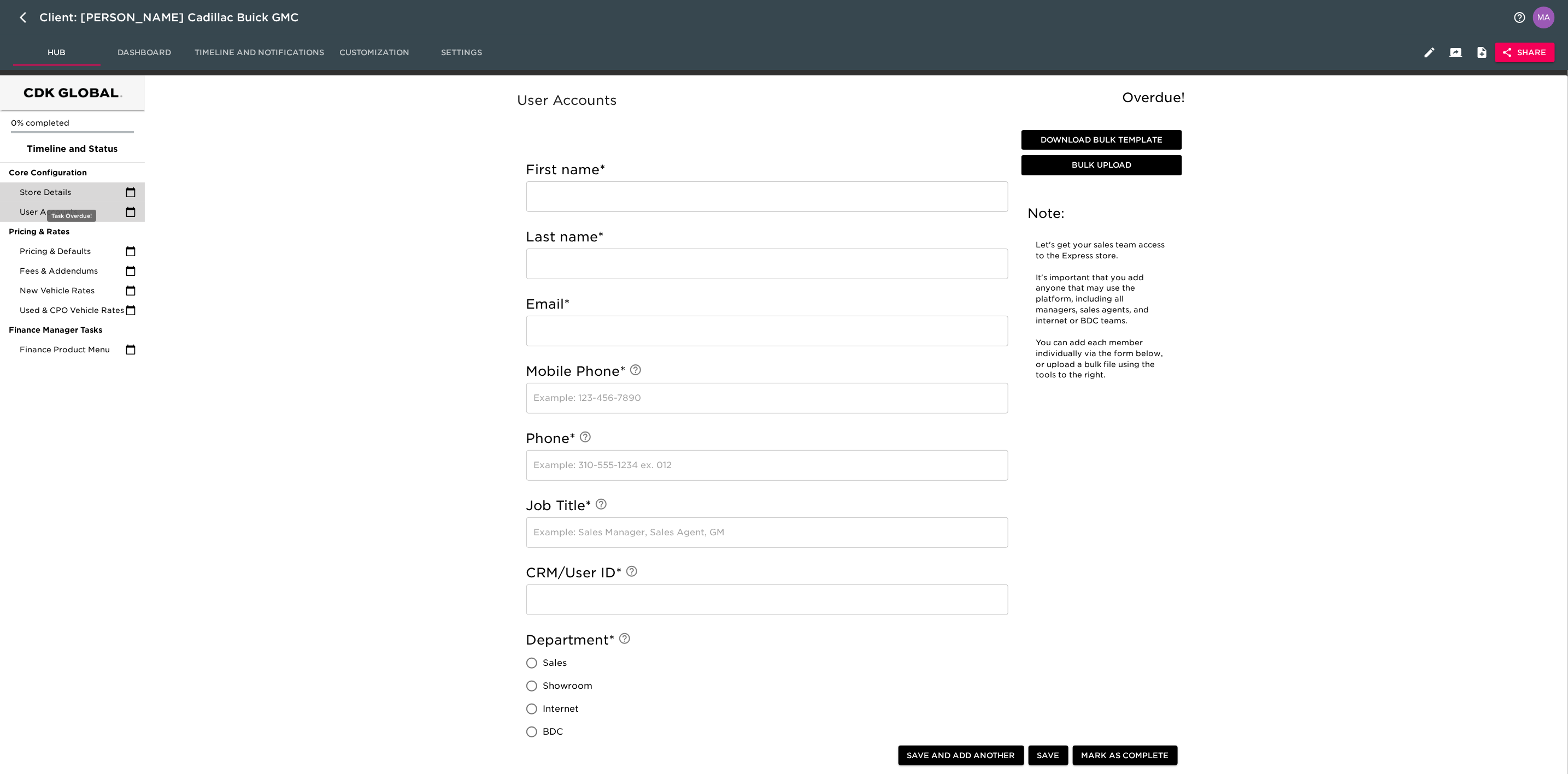
click at [95, 197] on span "Store Details" at bounding box center [72, 192] width 106 height 11
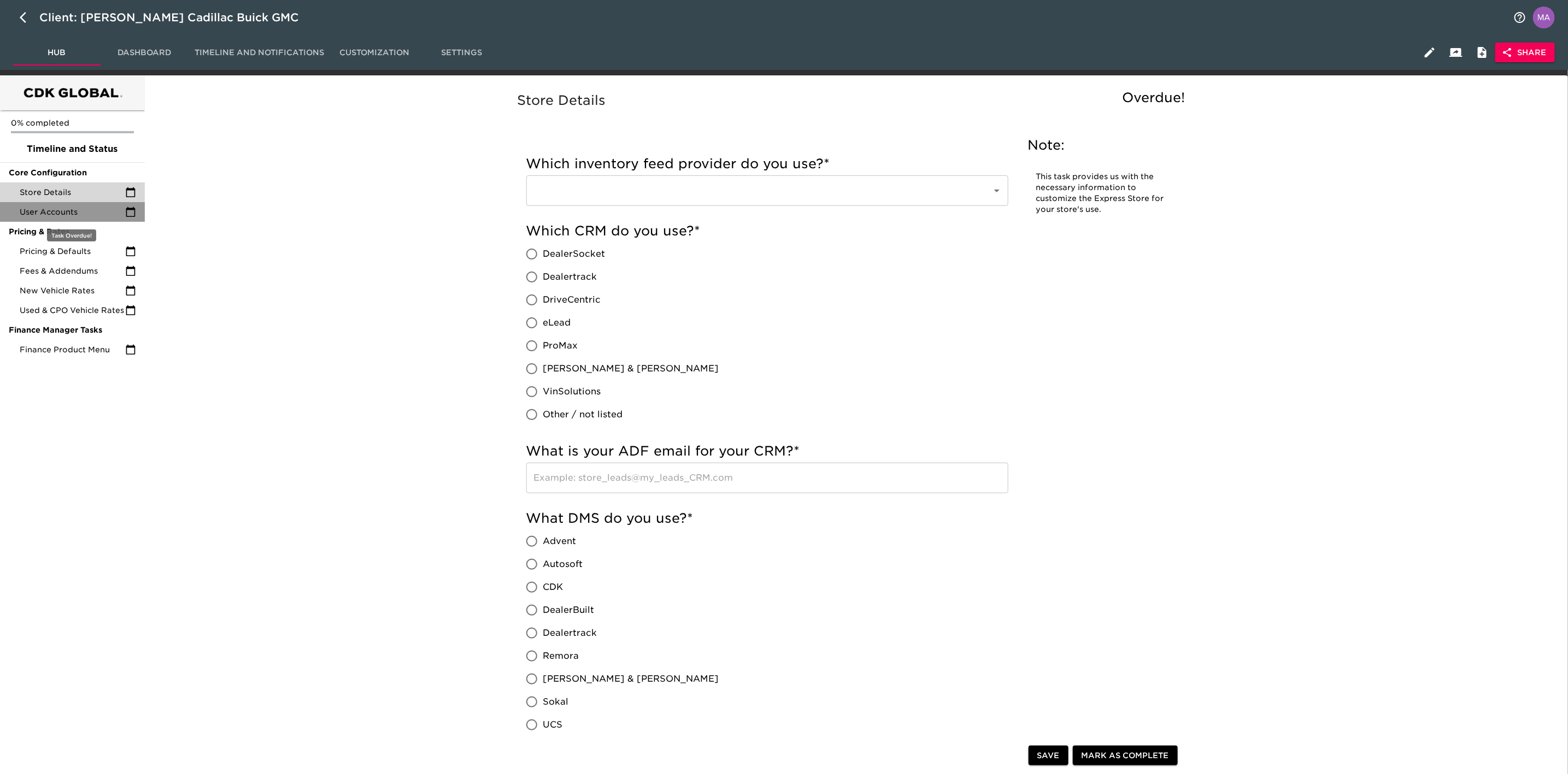
click at [98, 210] on span "User Accounts" at bounding box center [72, 212] width 106 height 11
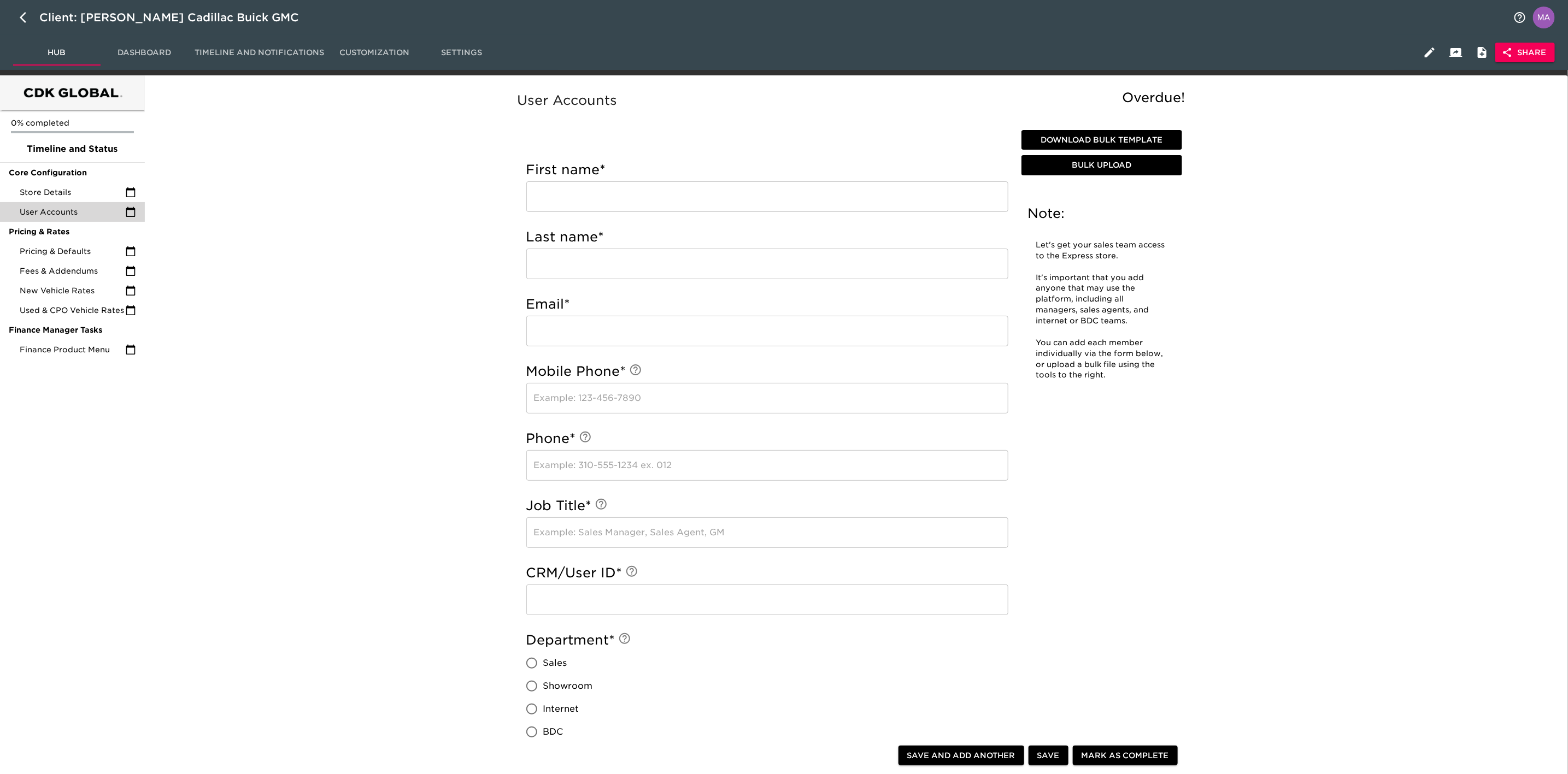
click at [307, 219] on div "User Accounts Overdue! Note: Let's get your sales team access to the Express st…" at bounding box center [854, 624] width 1415 height 1084
click at [221, 521] on div "User Accounts Overdue! Note: Let's get your sales team access to the Express st…" at bounding box center [854, 624] width 1415 height 1084
click at [332, 162] on div "User Accounts Overdue! Note: Let's get your sales team access to the Express st…" at bounding box center [854, 624] width 1415 height 1084
click at [282, 520] on div "User Accounts Overdue! Note: Let's get your sales team access to the Express st…" at bounding box center [854, 624] width 1415 height 1084
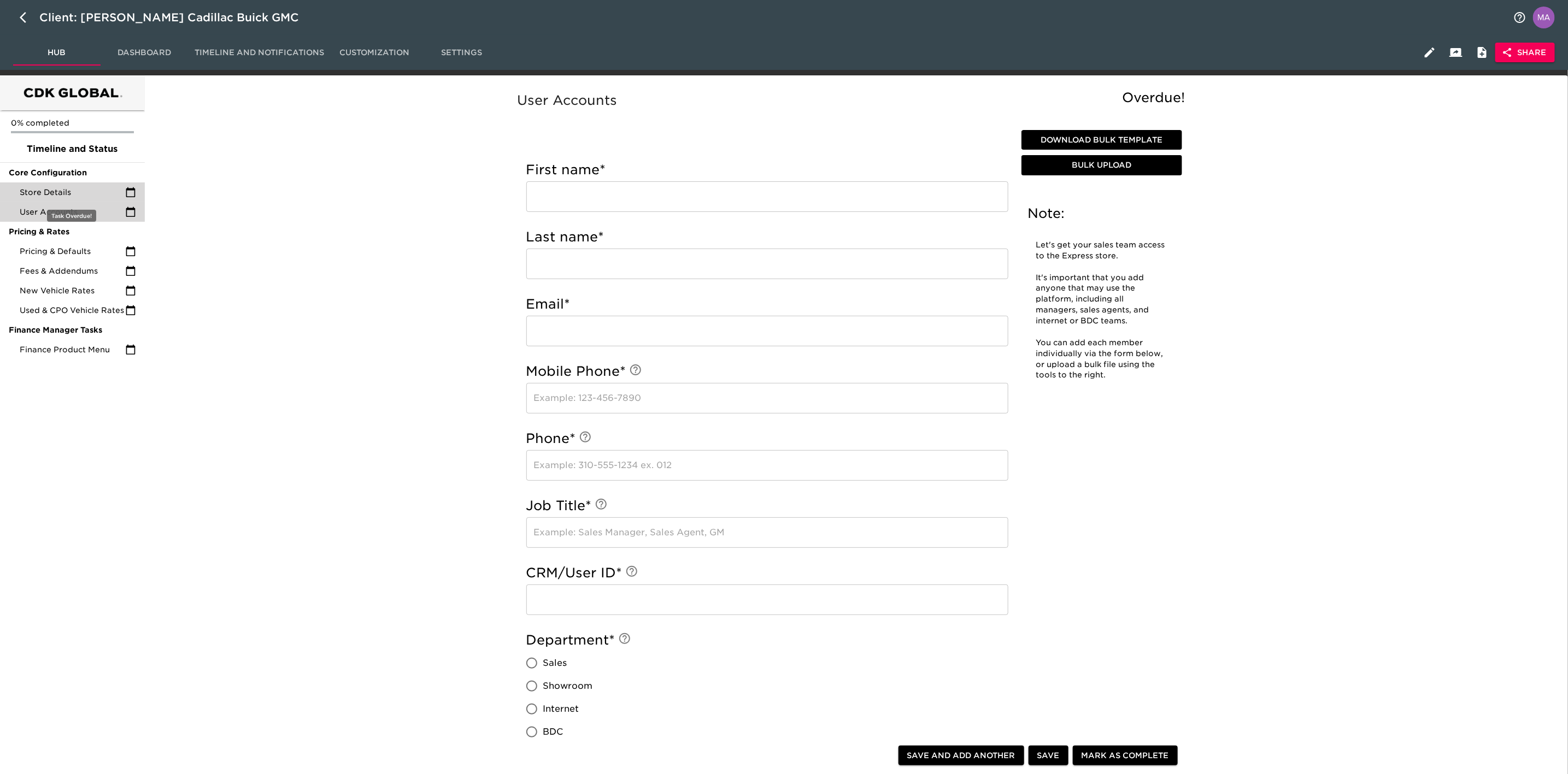
click at [82, 190] on span "Store Details" at bounding box center [72, 192] width 106 height 11
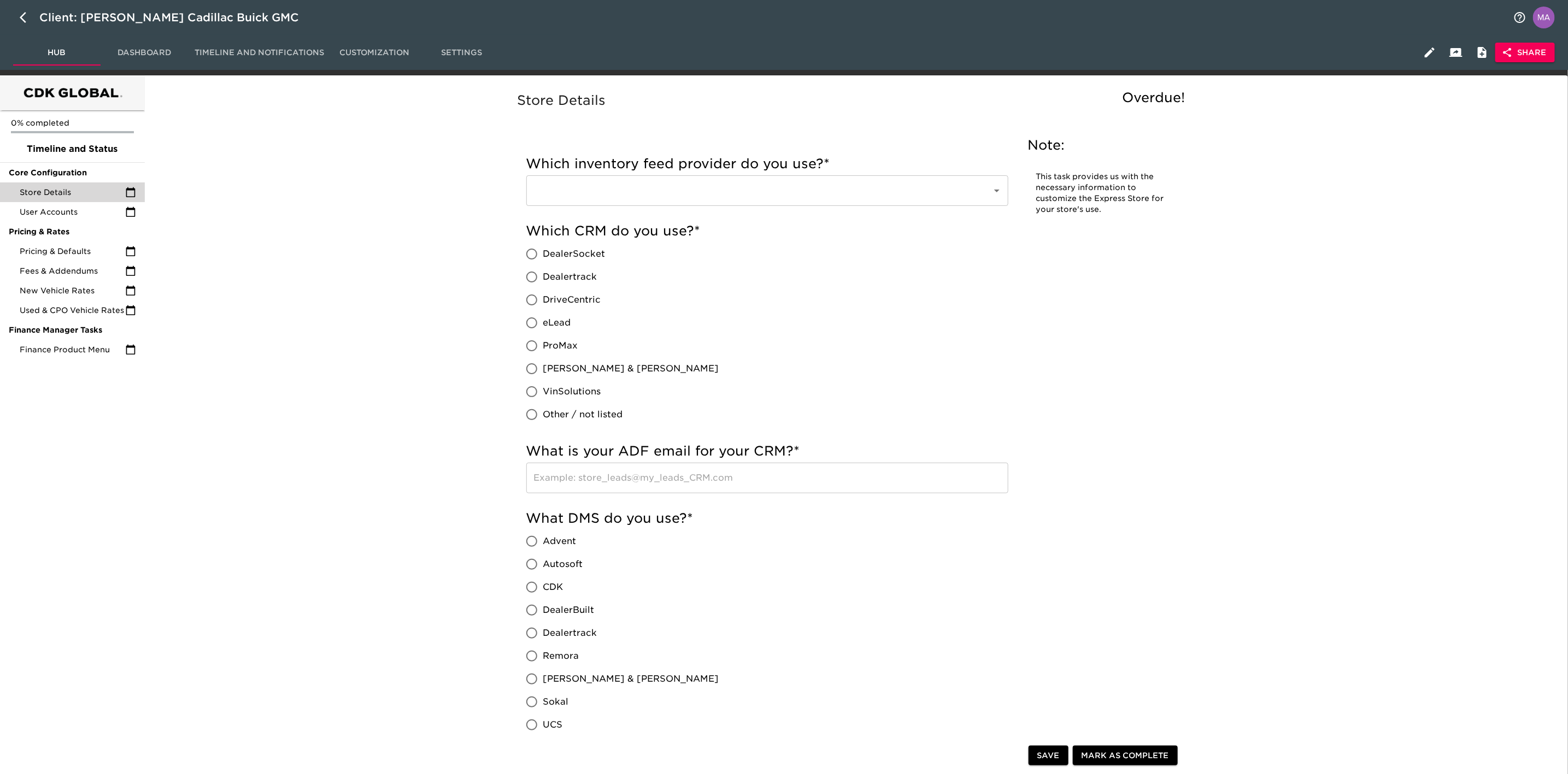
click at [673, 199] on input "text" at bounding box center [752, 191] width 442 height 21
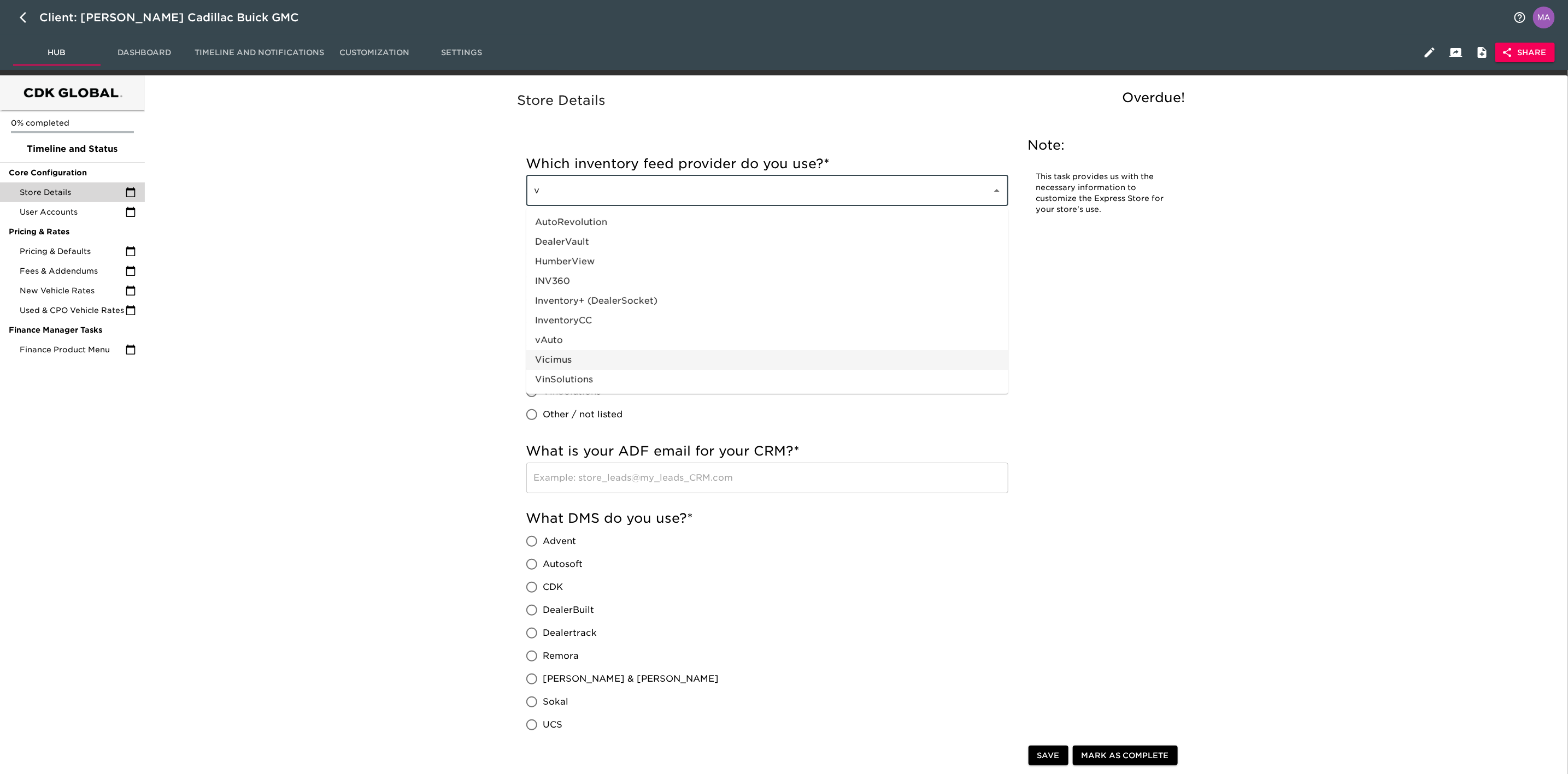
type input "v"
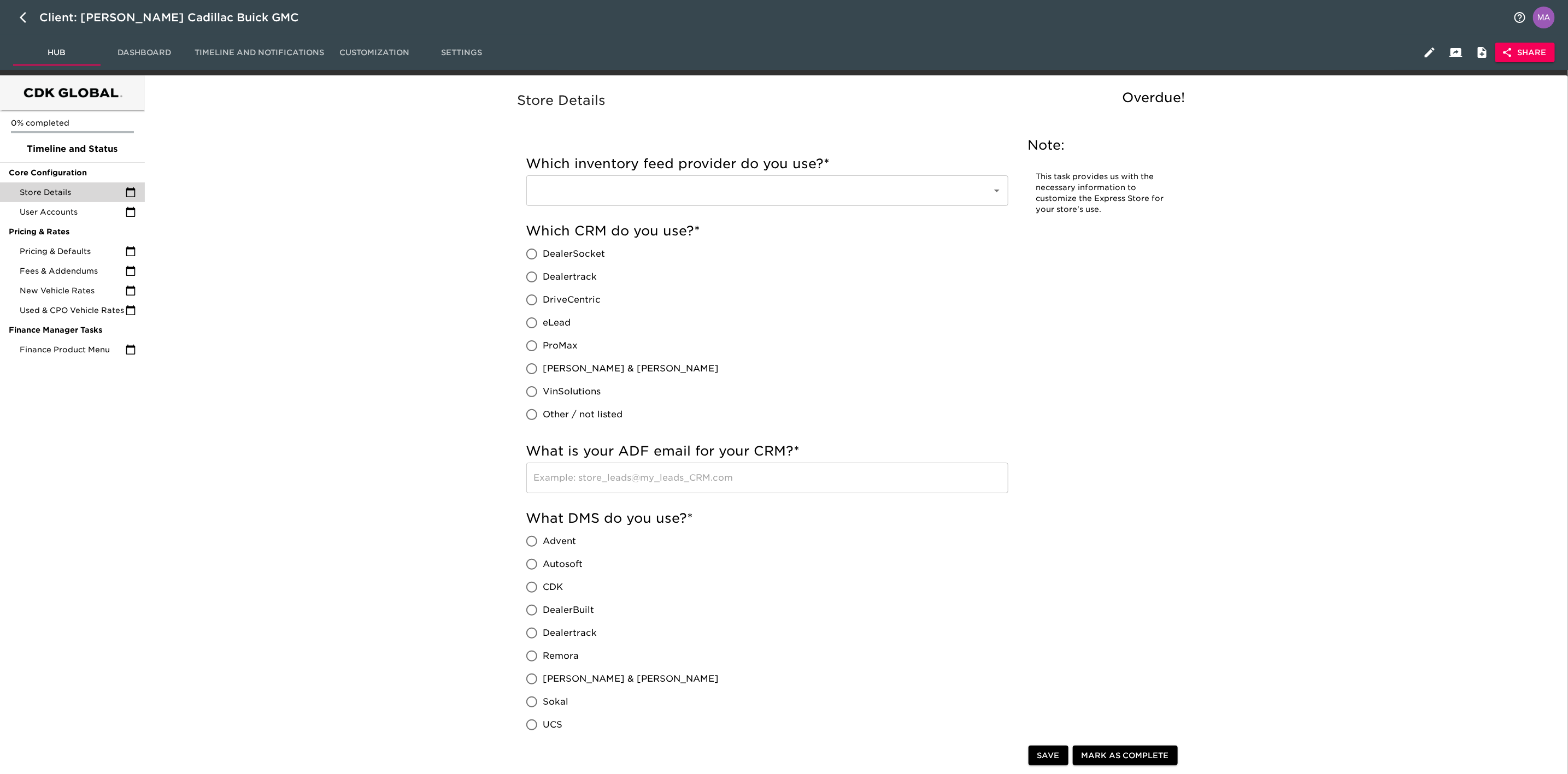
click at [615, 195] on input "text" at bounding box center [752, 191] width 442 height 21
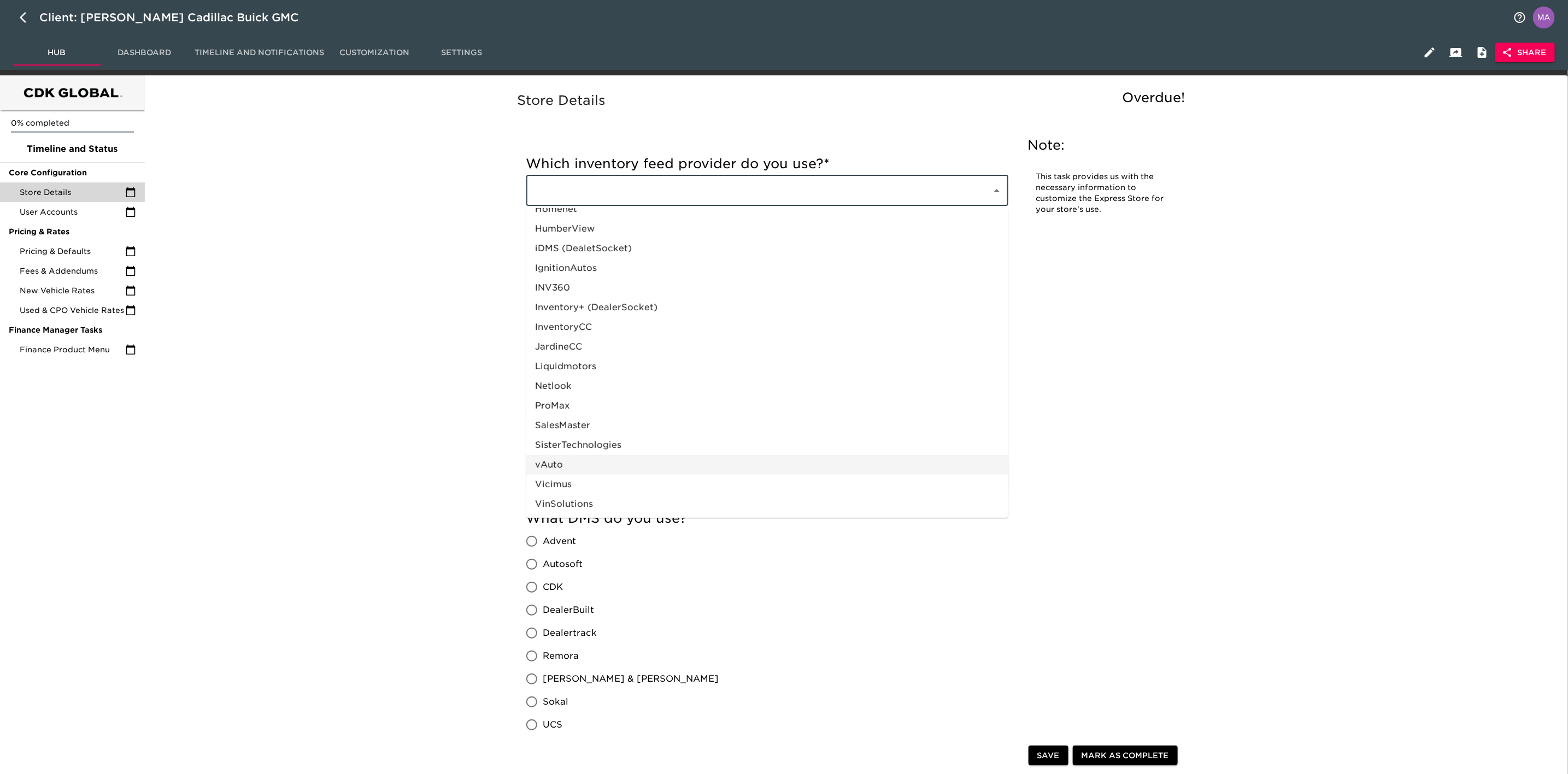
click at [639, 459] on li "vAuto" at bounding box center [767, 465] width 482 height 20
type input "vAuto"
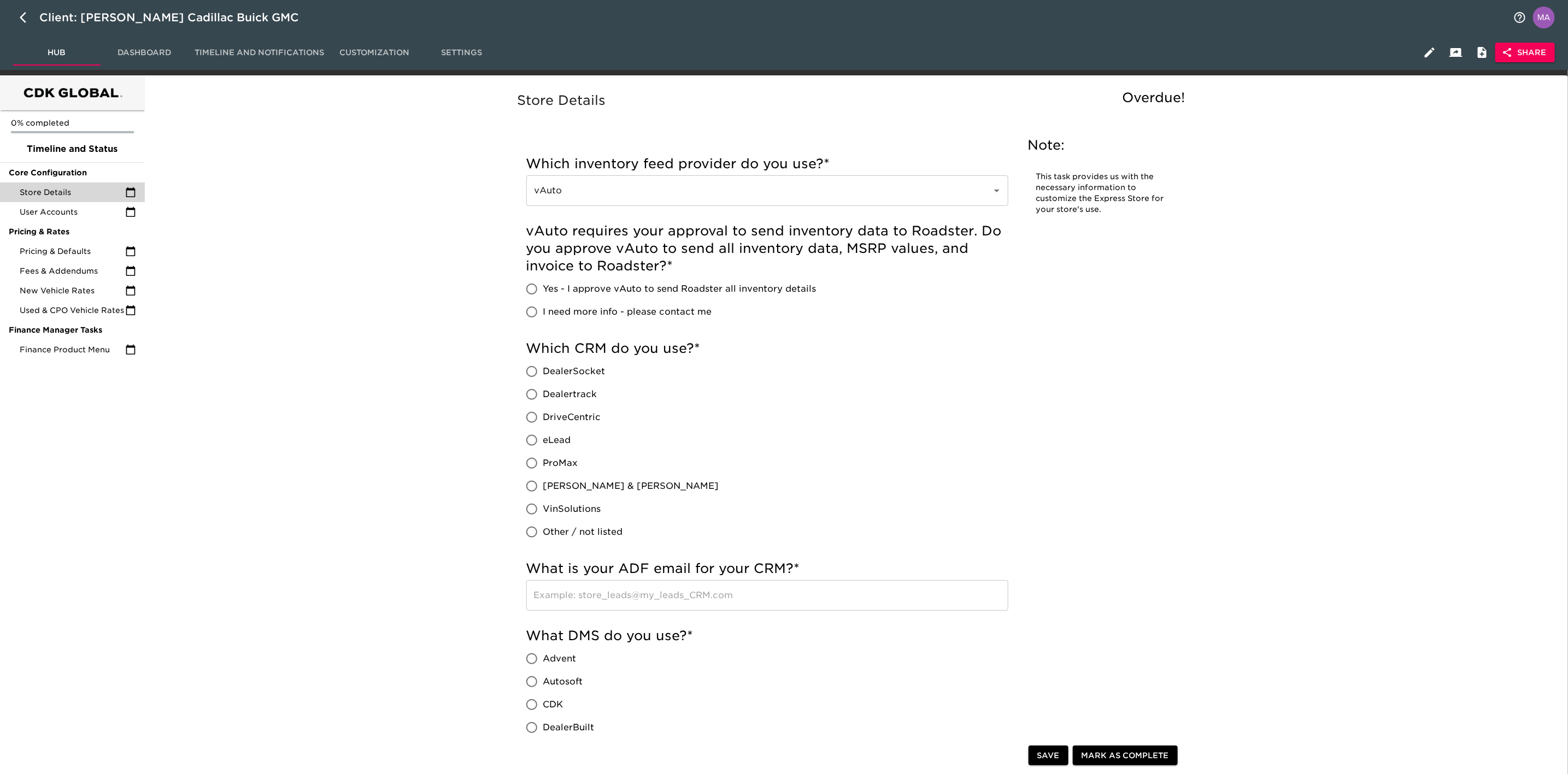
click at [544, 438] on span "eLead" at bounding box center [557, 440] width 28 height 13
click at [543, 438] on input "eLead" at bounding box center [532, 440] width 23 height 23
radio input "true"
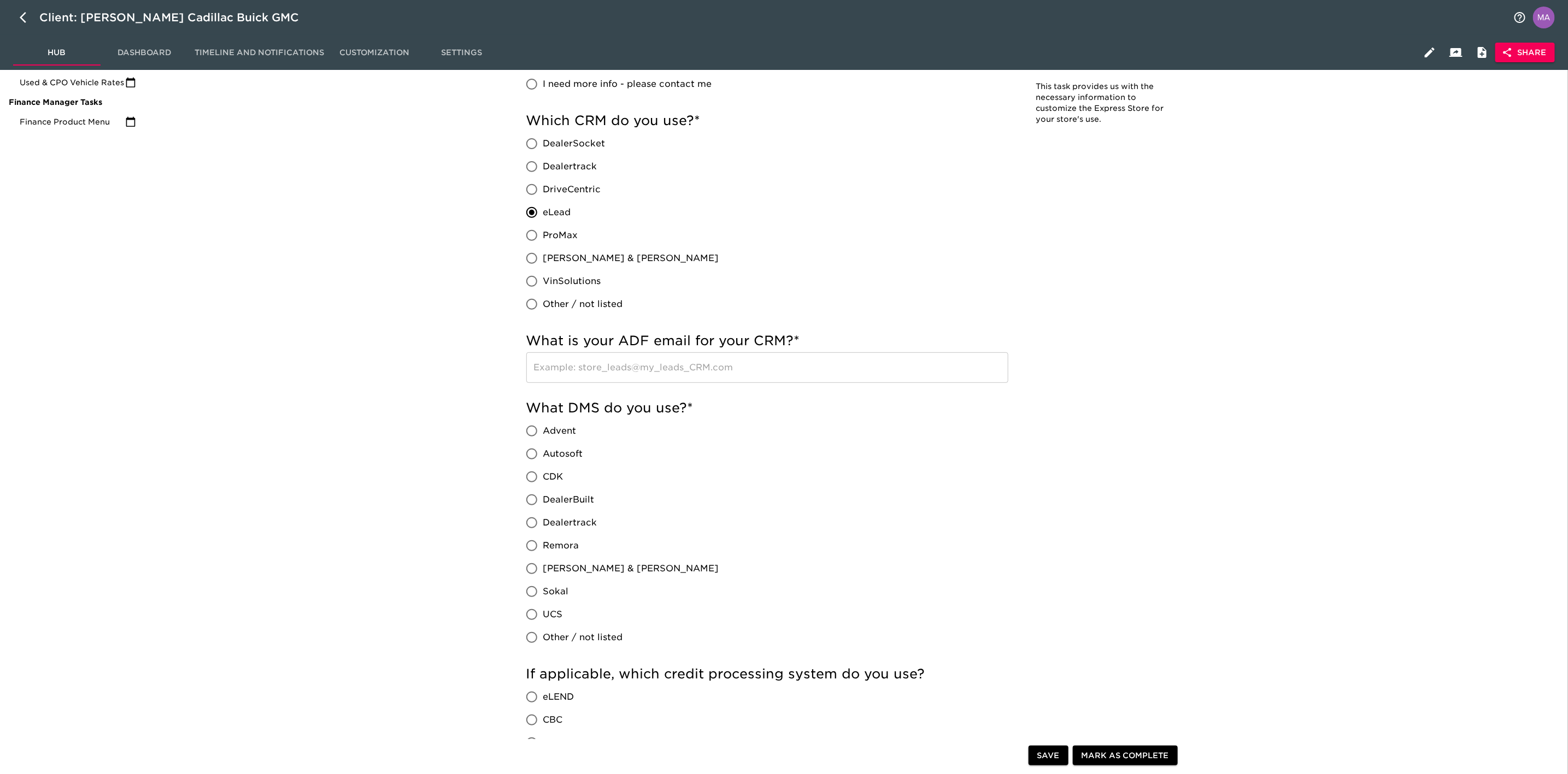
scroll to position [328, 0]
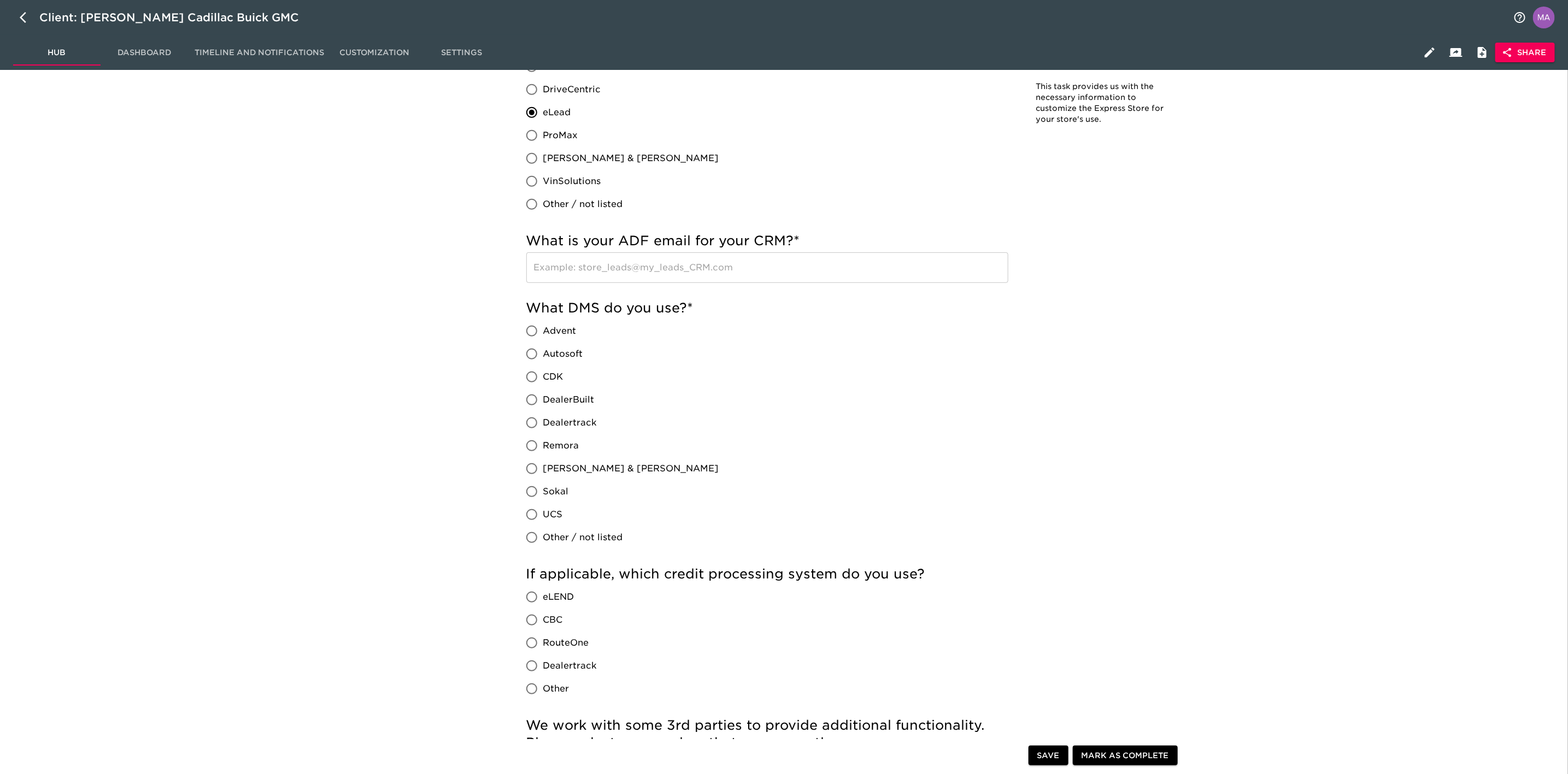
click at [533, 381] on input "CDK" at bounding box center [532, 377] width 23 height 23
radio input "true"
click at [437, 450] on div "Store Details Overdue! Note: This task provides us with the necessary informati…" at bounding box center [854, 633] width 1415 height 1757
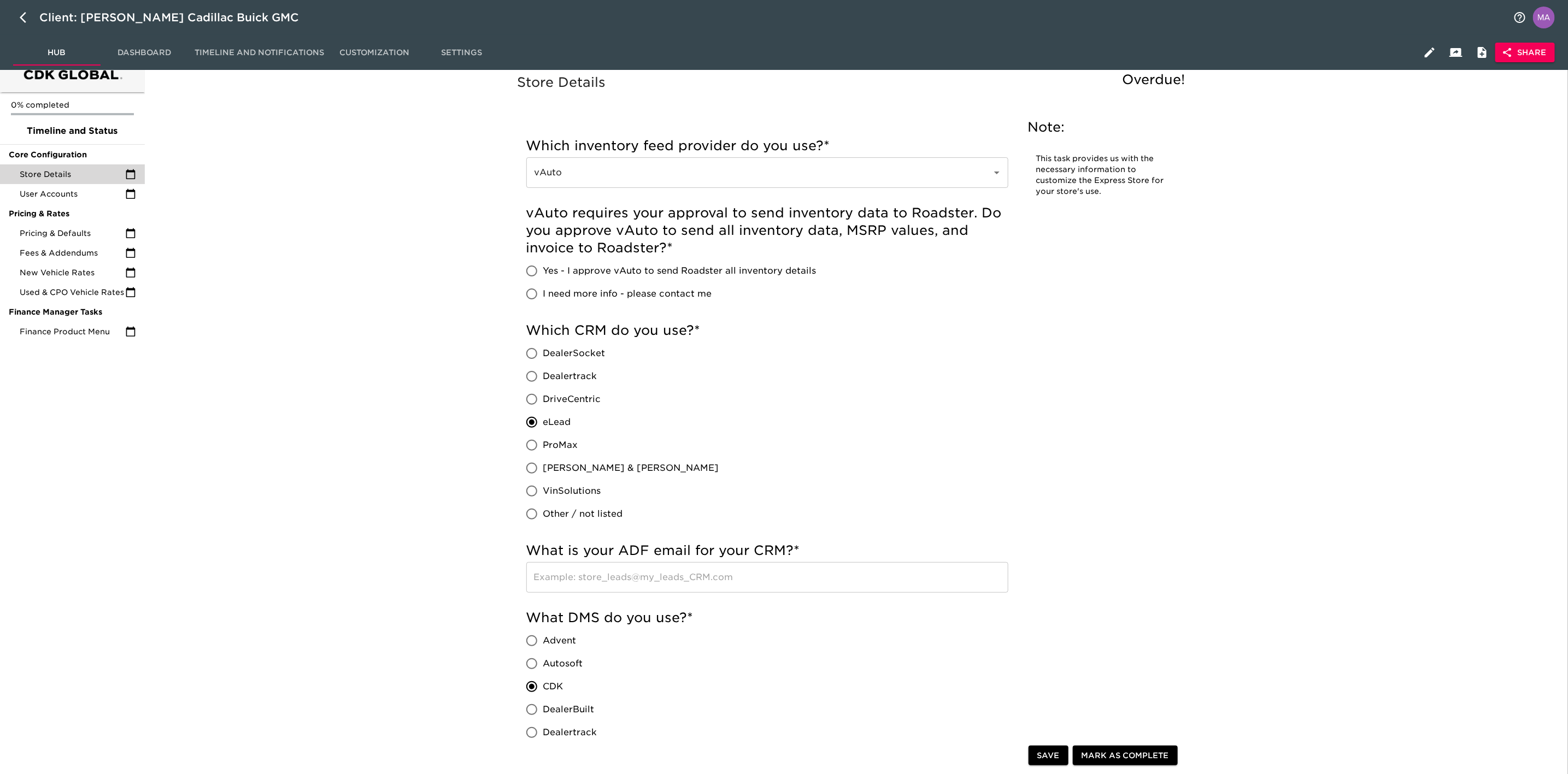
scroll to position [0, 0]
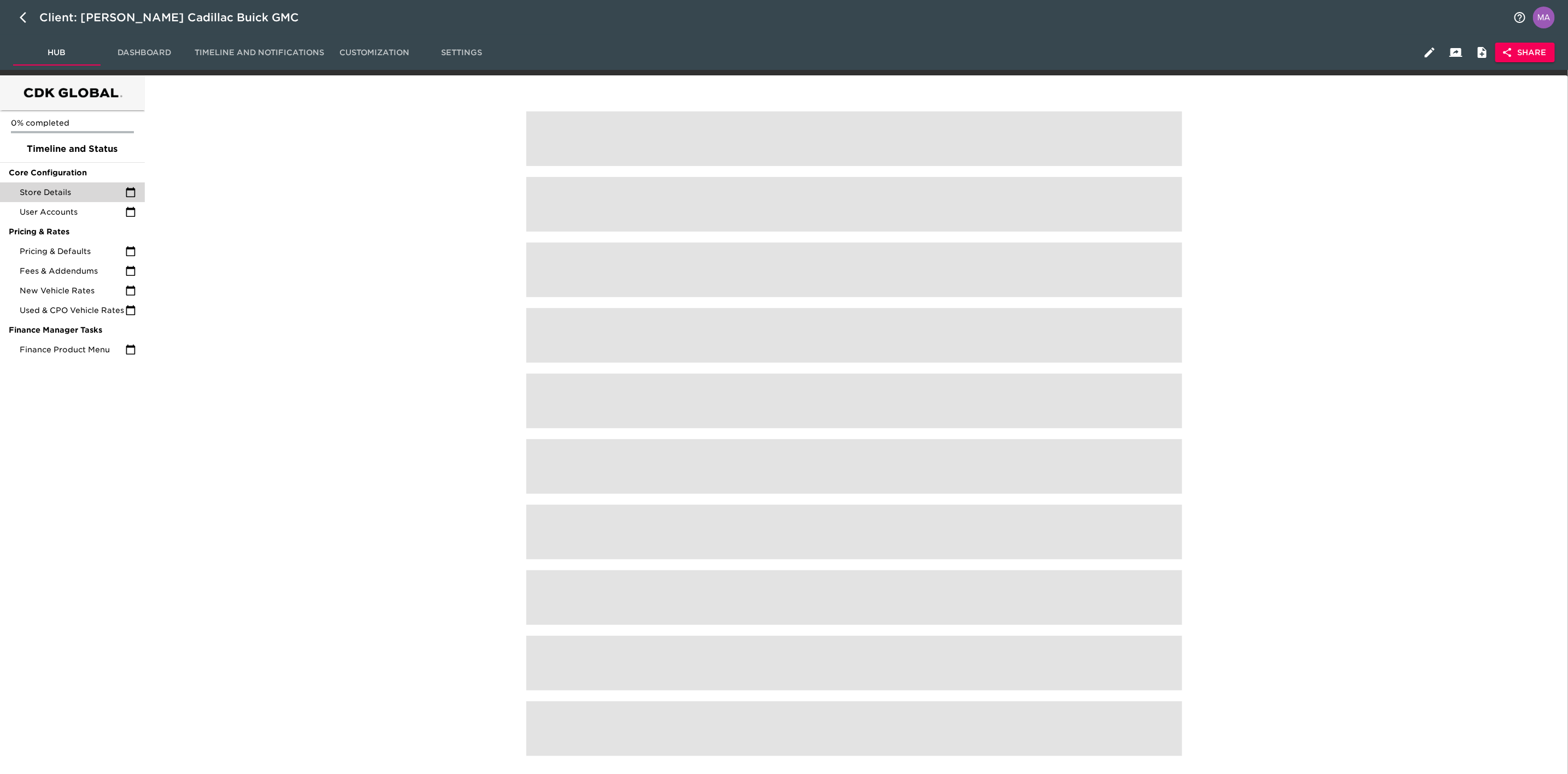
click at [185, 487] on div at bounding box center [854, 425] width 1415 height 687
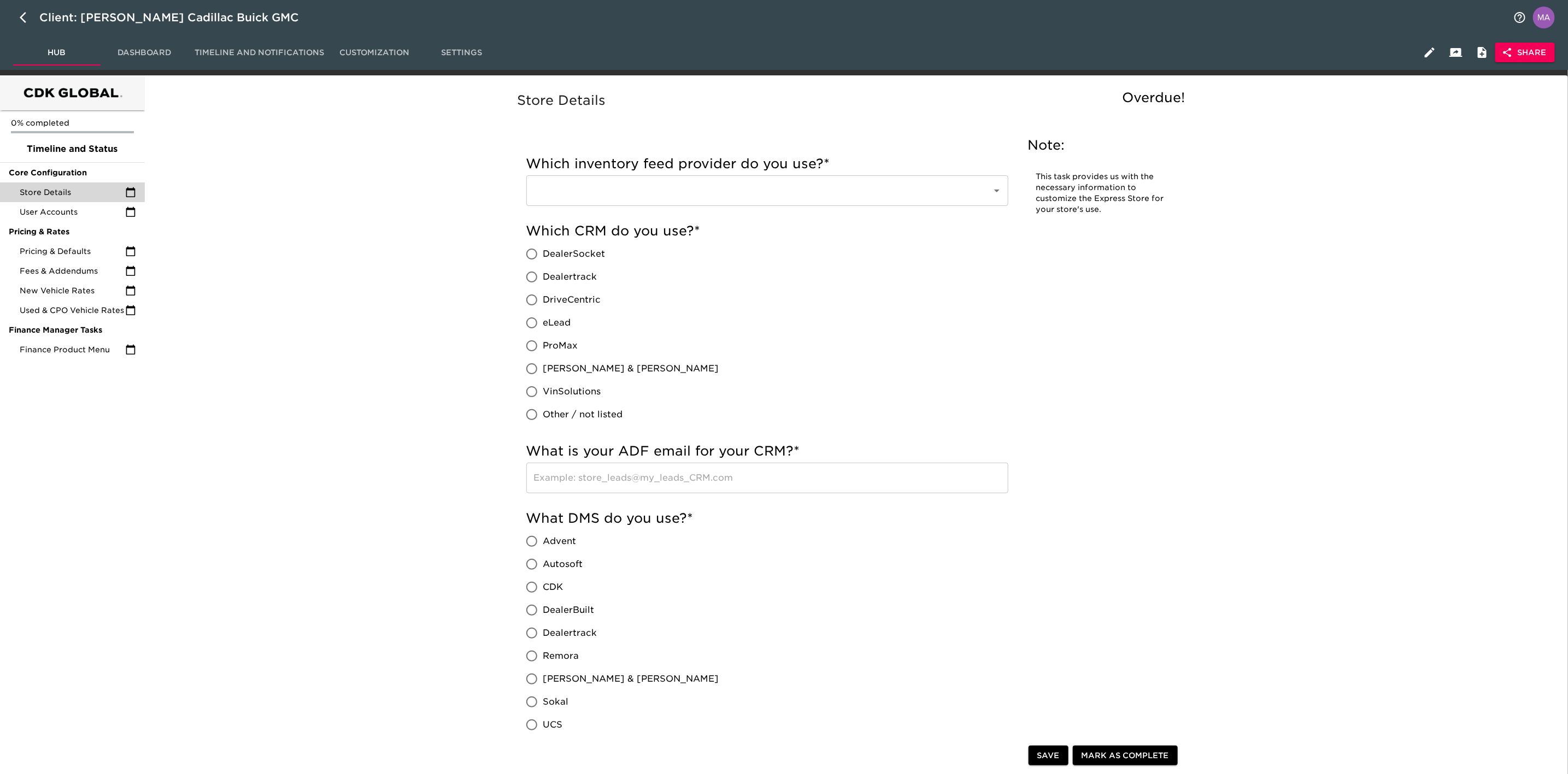
click at [28, 25] on button "button" at bounding box center [26, 17] width 26 height 26
select select "10"
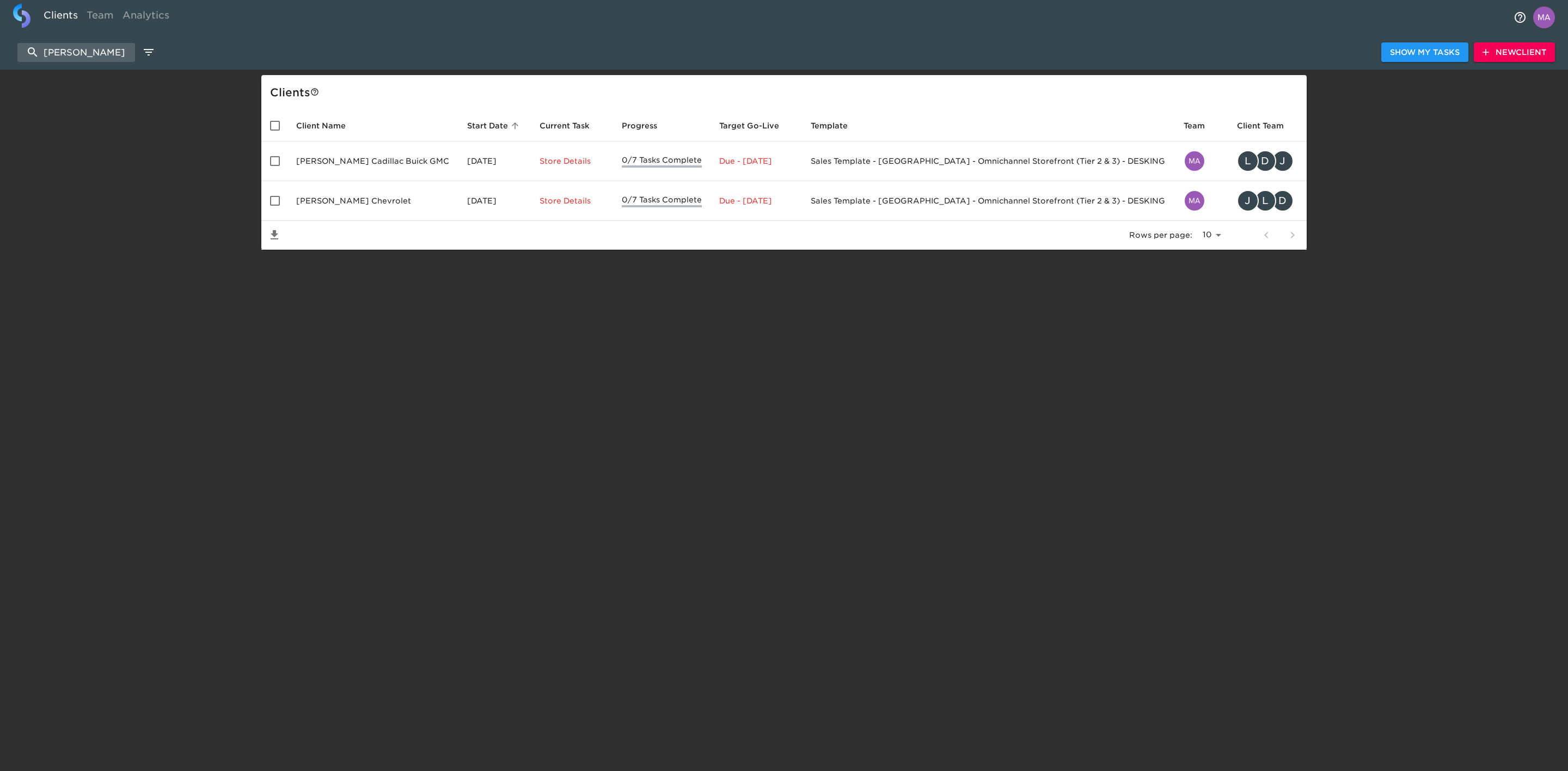
click at [1523, 56] on span "New Client" at bounding box center [1514, 52] width 64 height 13
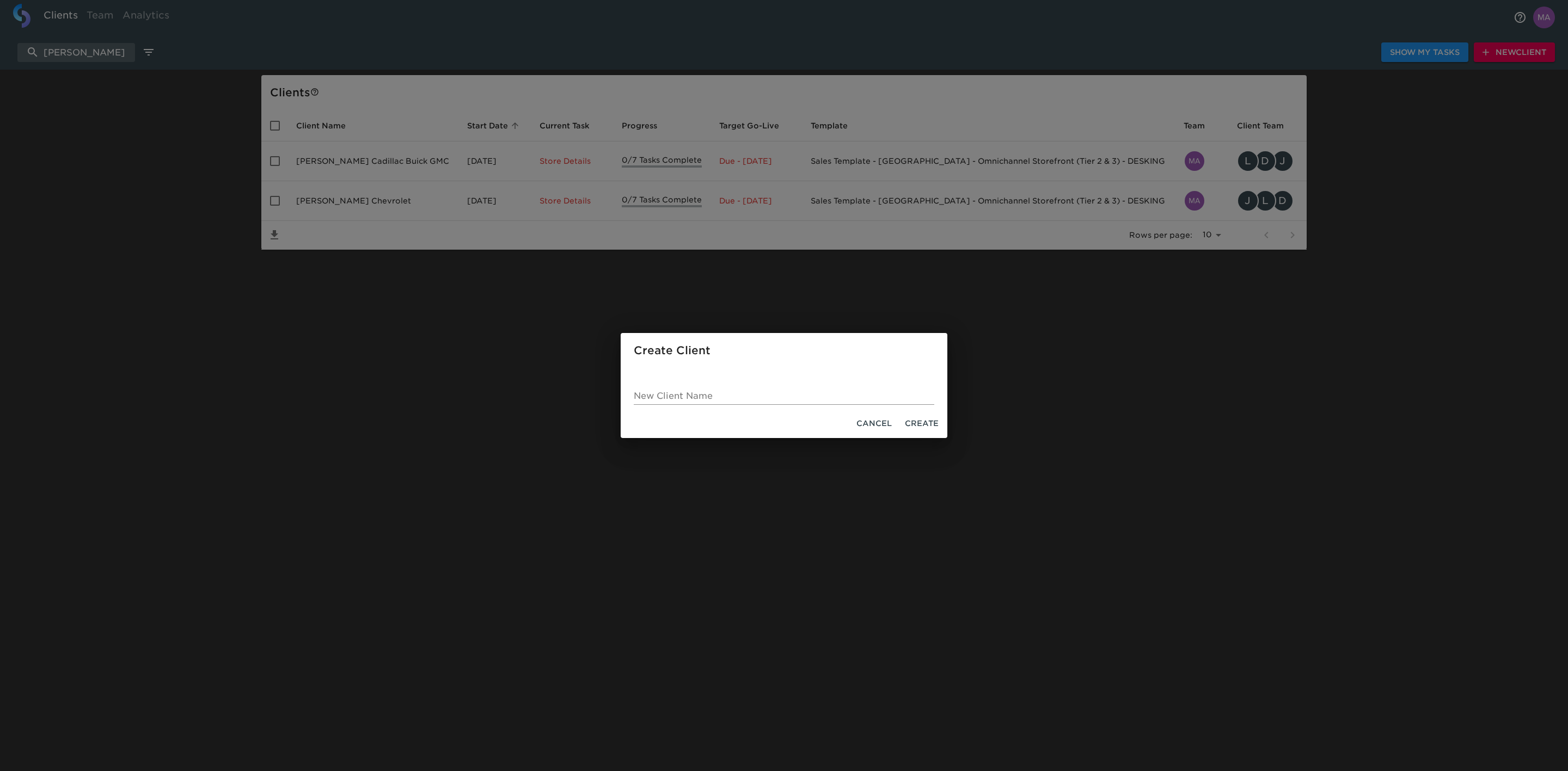
click at [153, 173] on div "Create Client New Client Name Cancel Create" at bounding box center [784, 385] width 1568 height 771
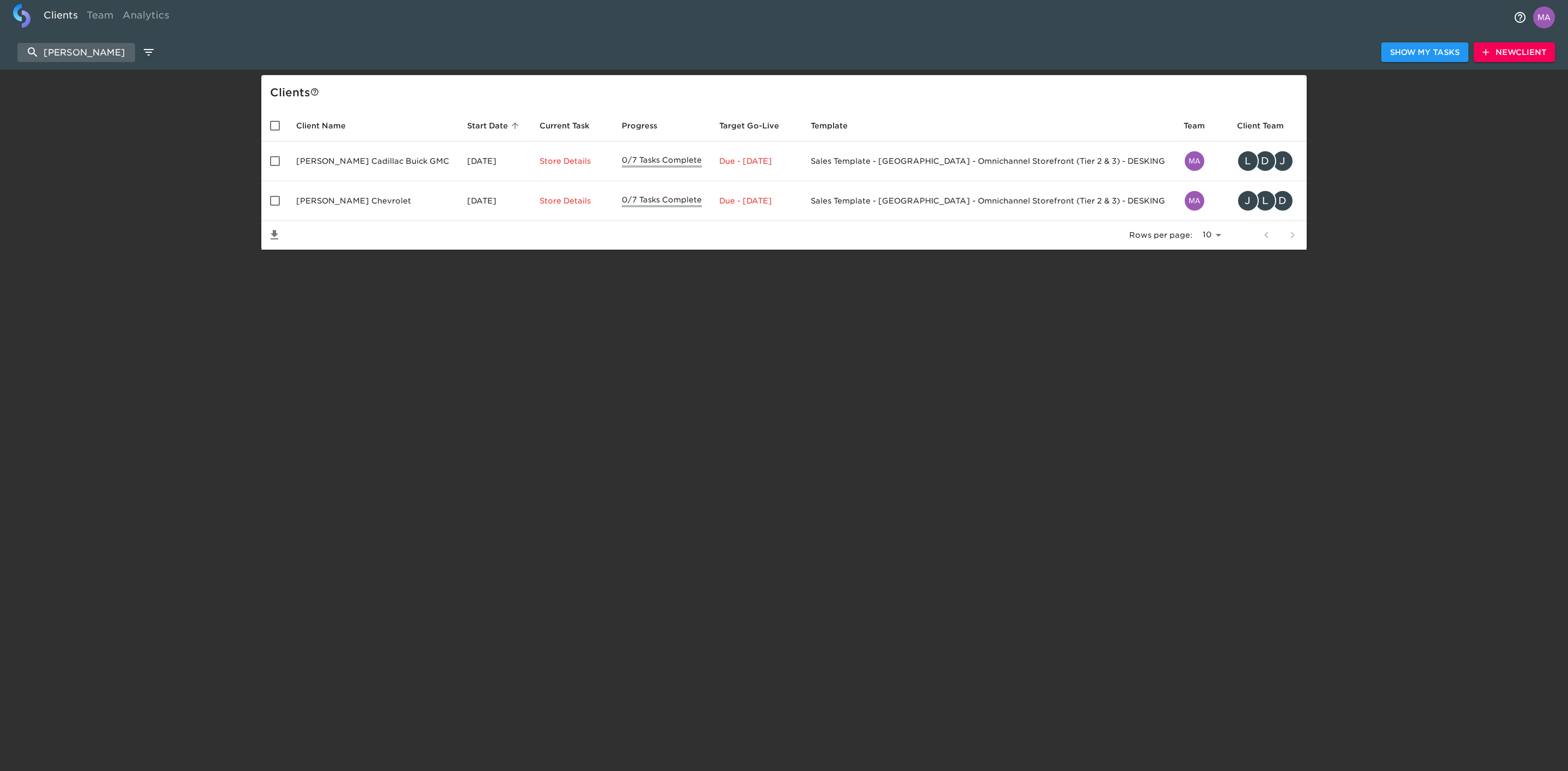
click at [93, 41] on div "john thorn Show My Tasks New Client" at bounding box center [784, 52] width 1568 height 35
click at [93, 51] on input "john thorn" at bounding box center [76, 52] width 117 height 19
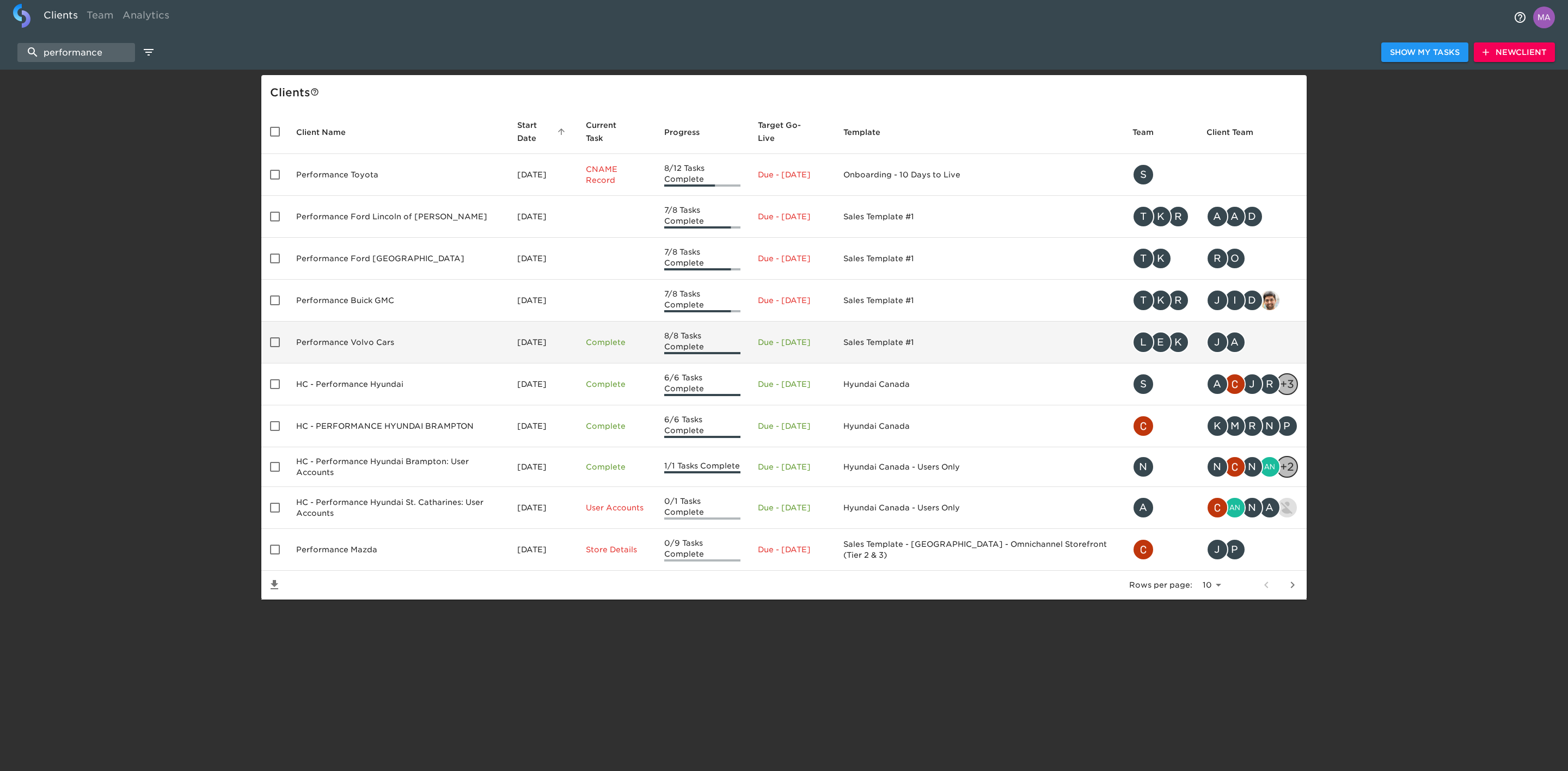
type input "performance"
click at [371, 342] on td "Performance Volvo Cars" at bounding box center [397, 343] width 221 height 42
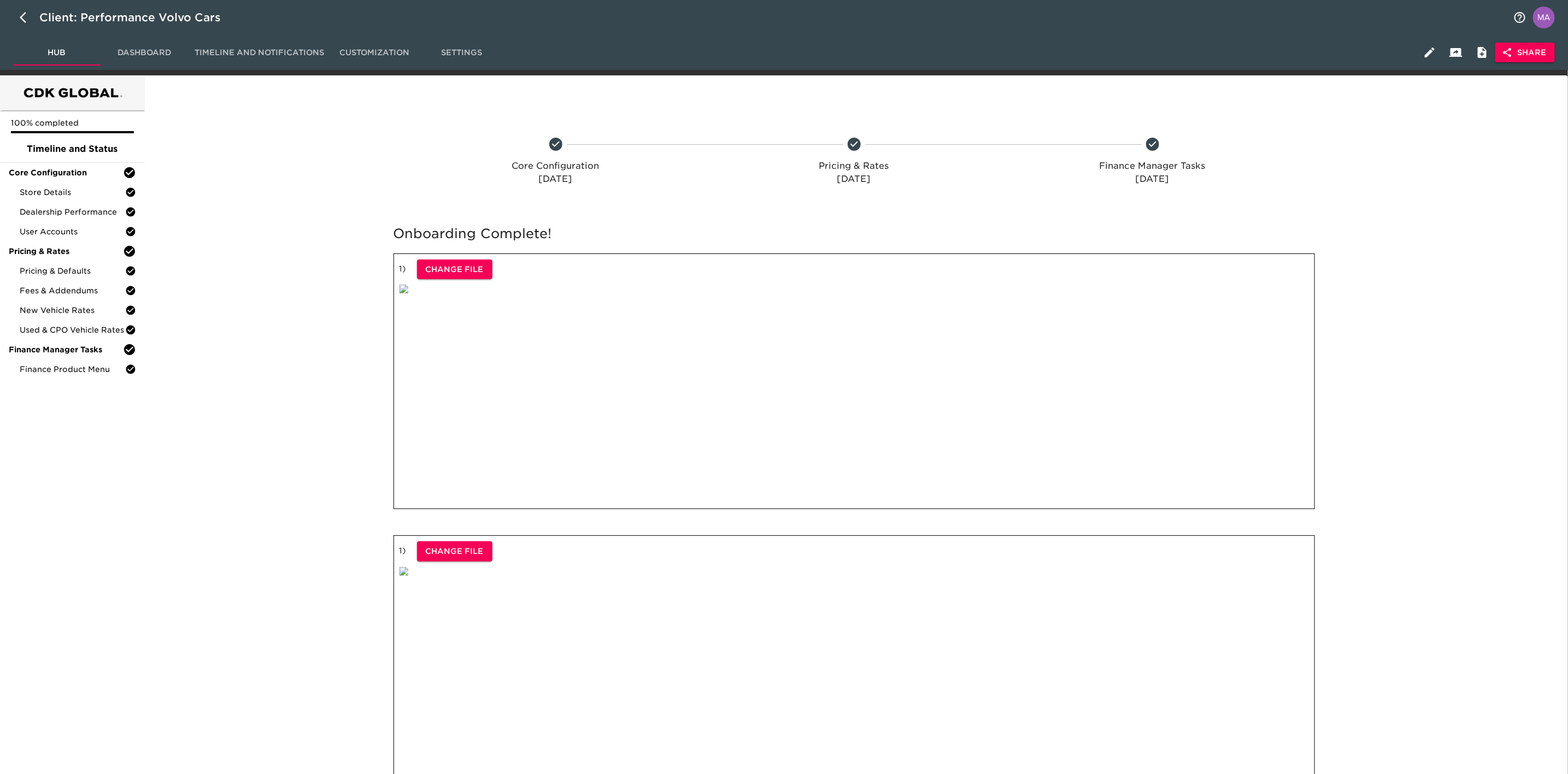
click at [324, 308] on div at bounding box center [265, 370] width 236 height 310
click at [252, 185] on div at bounding box center [265, 164] width 236 height 101
click at [84, 189] on span "Store Details" at bounding box center [72, 192] width 106 height 11
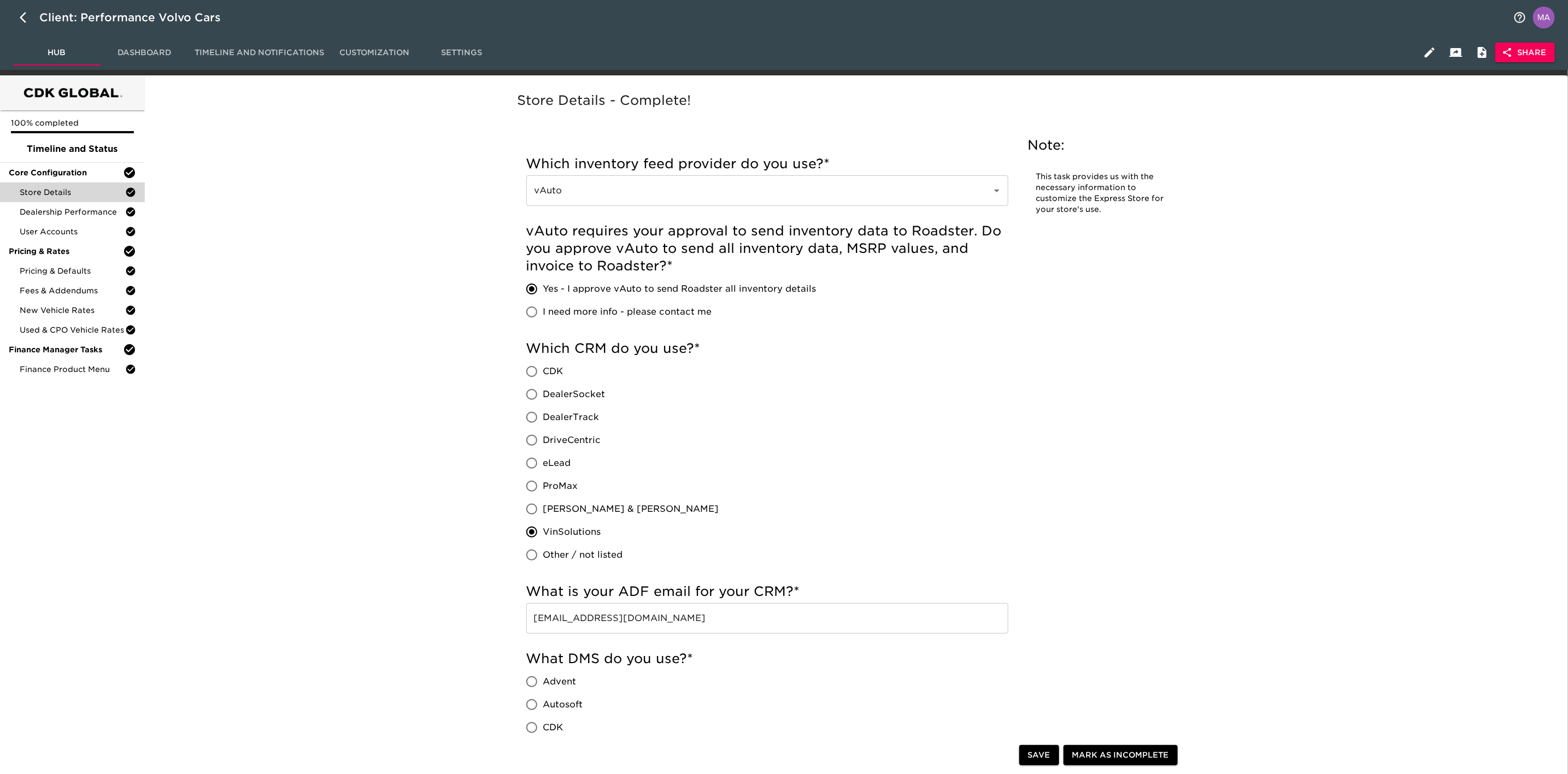
click at [18, 18] on button "button" at bounding box center [26, 17] width 26 height 26
select select "10"
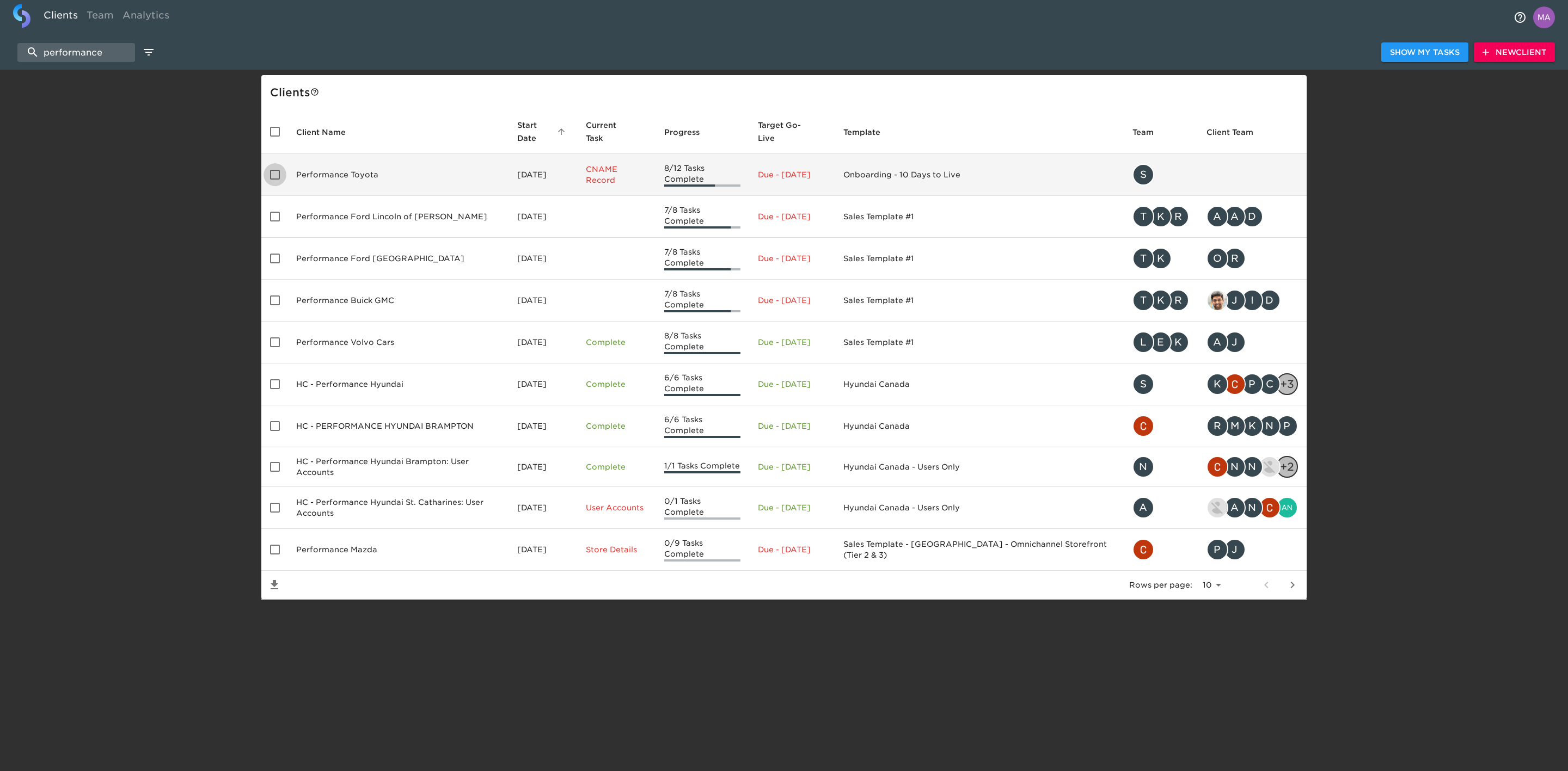
click at [281, 173] on input "enhanced table" at bounding box center [275, 175] width 23 height 23
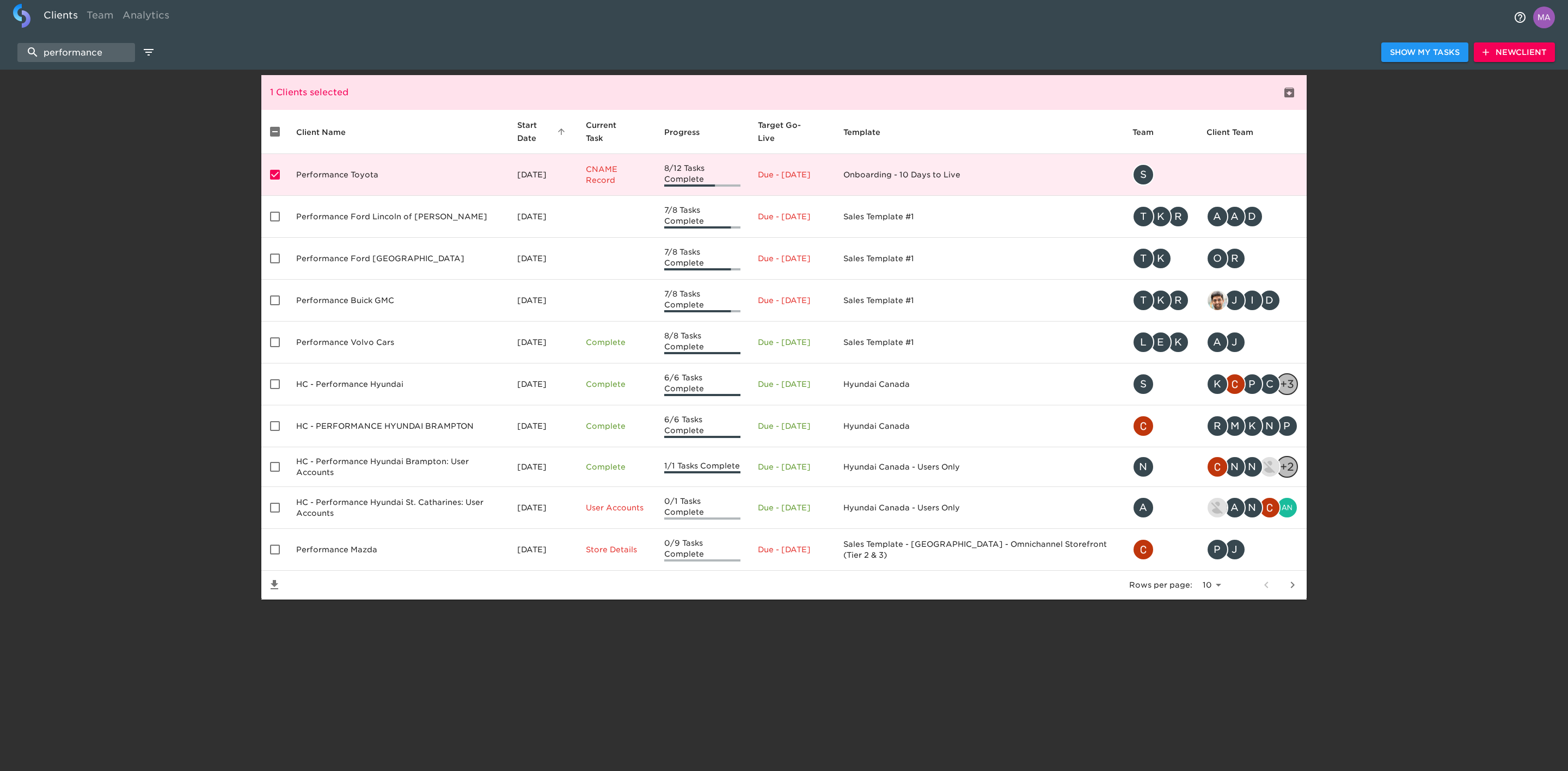
click at [280, 173] on input "enhanced table" at bounding box center [275, 175] width 23 height 23
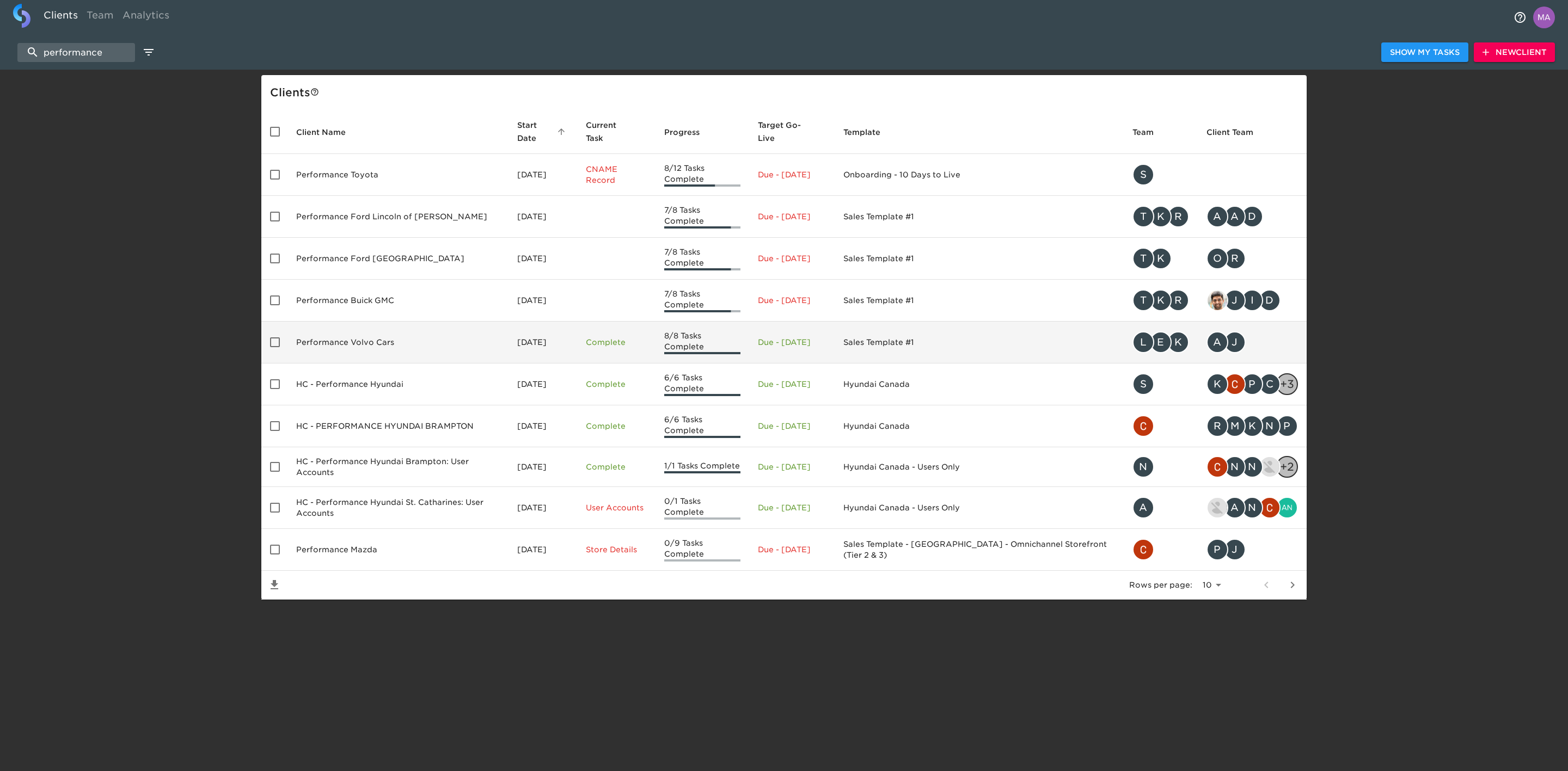
click at [366, 337] on td "Performance Volvo Cars" at bounding box center [397, 343] width 221 height 42
